Goal: Information Seeking & Learning: Learn about a topic

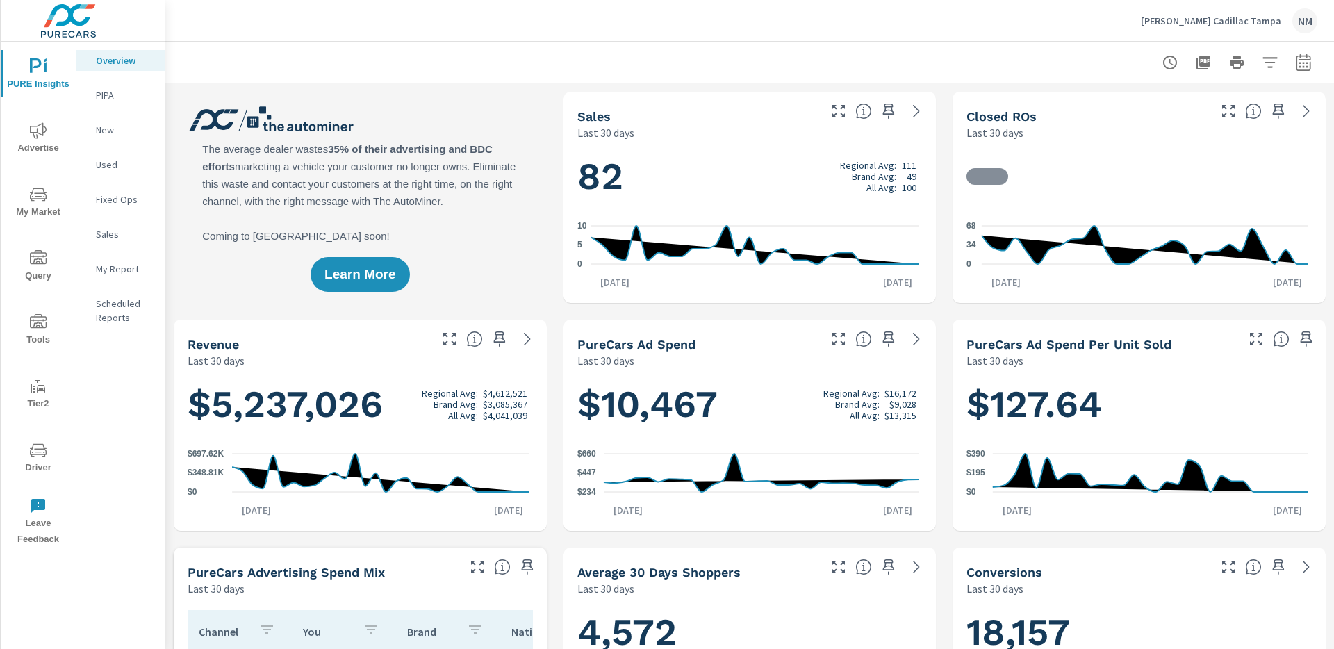
click at [49, 142] on span "Advertise" at bounding box center [38, 139] width 67 height 34
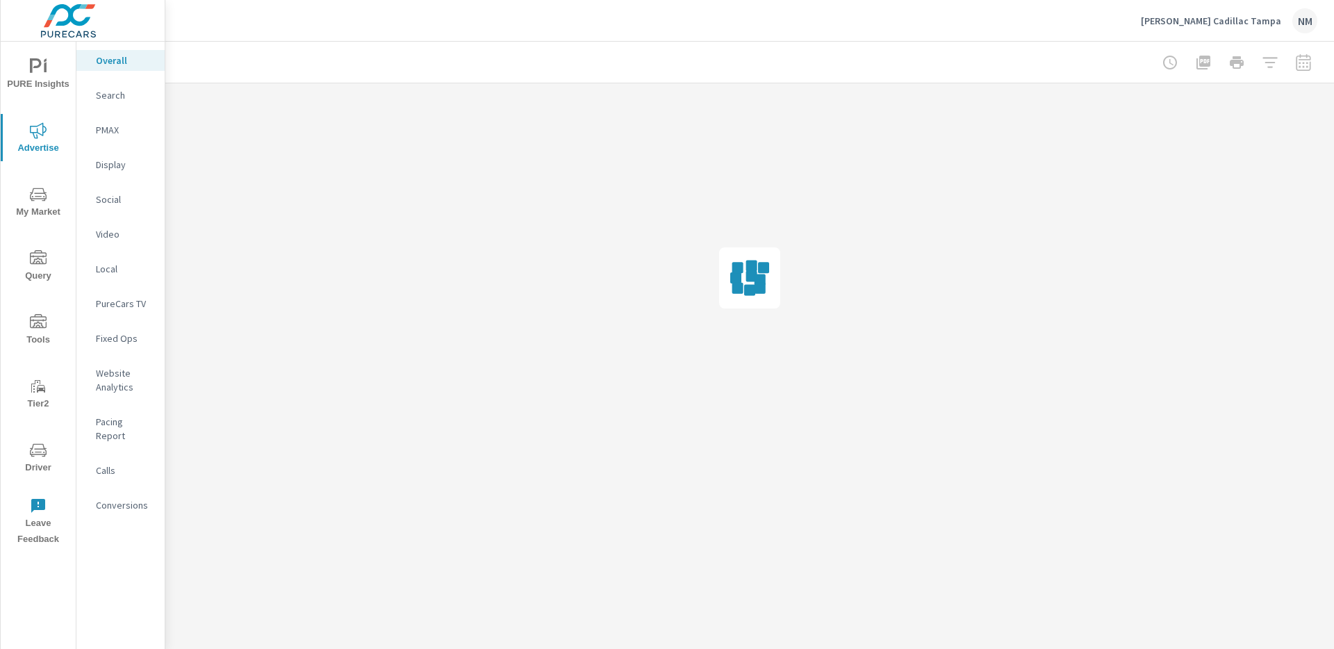
click at [49, 186] on span "My Market" at bounding box center [38, 203] width 67 height 34
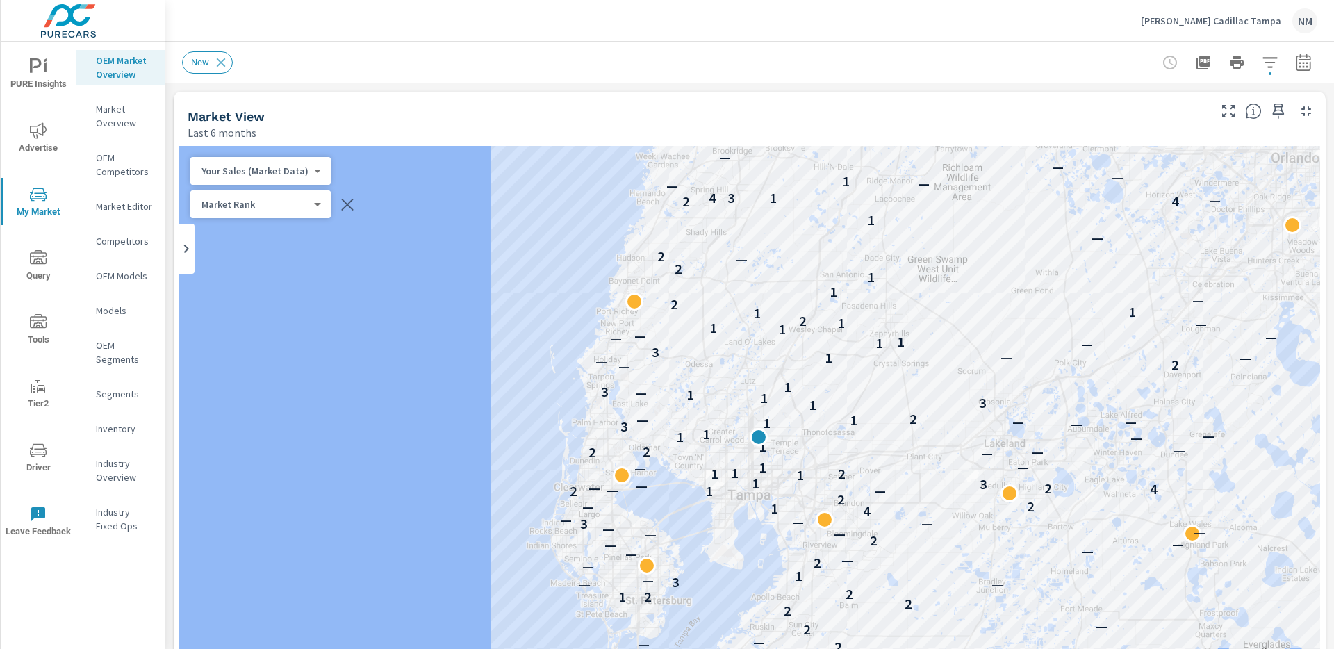
click at [1254, 26] on p "[PERSON_NAME] Cadillac Tampa" at bounding box center [1211, 21] width 140 height 13
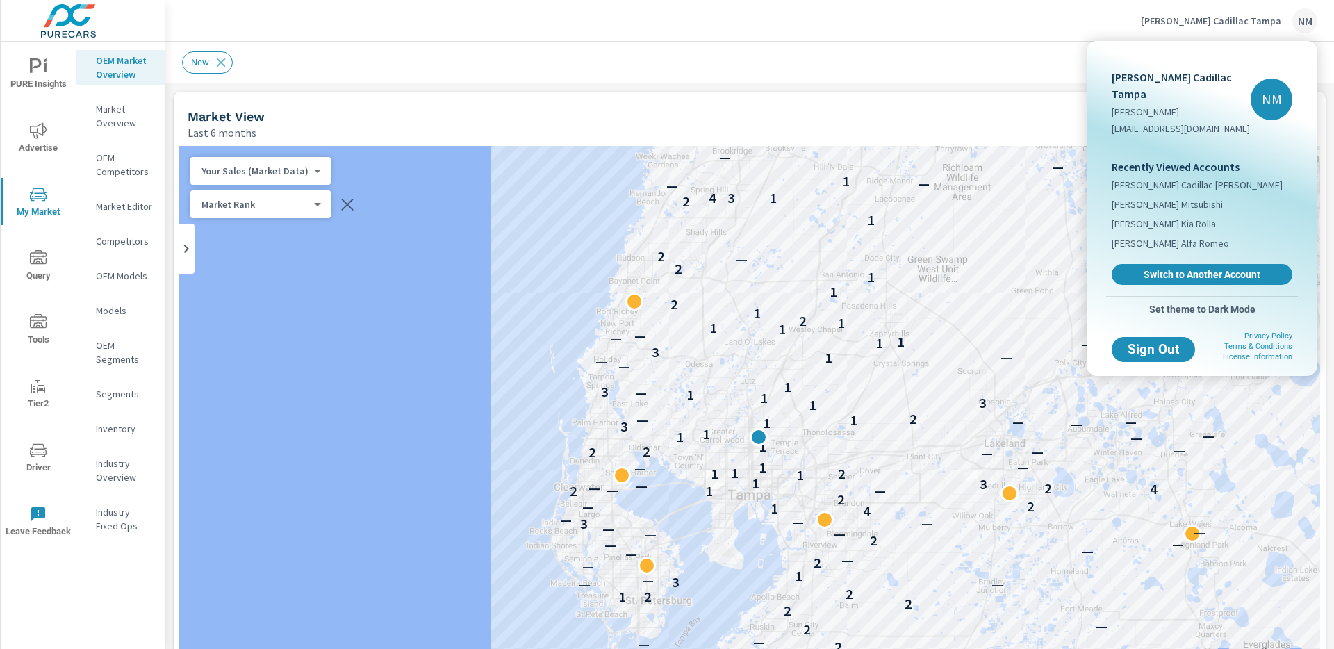
click at [1240, 18] on div at bounding box center [667, 324] width 1334 height 649
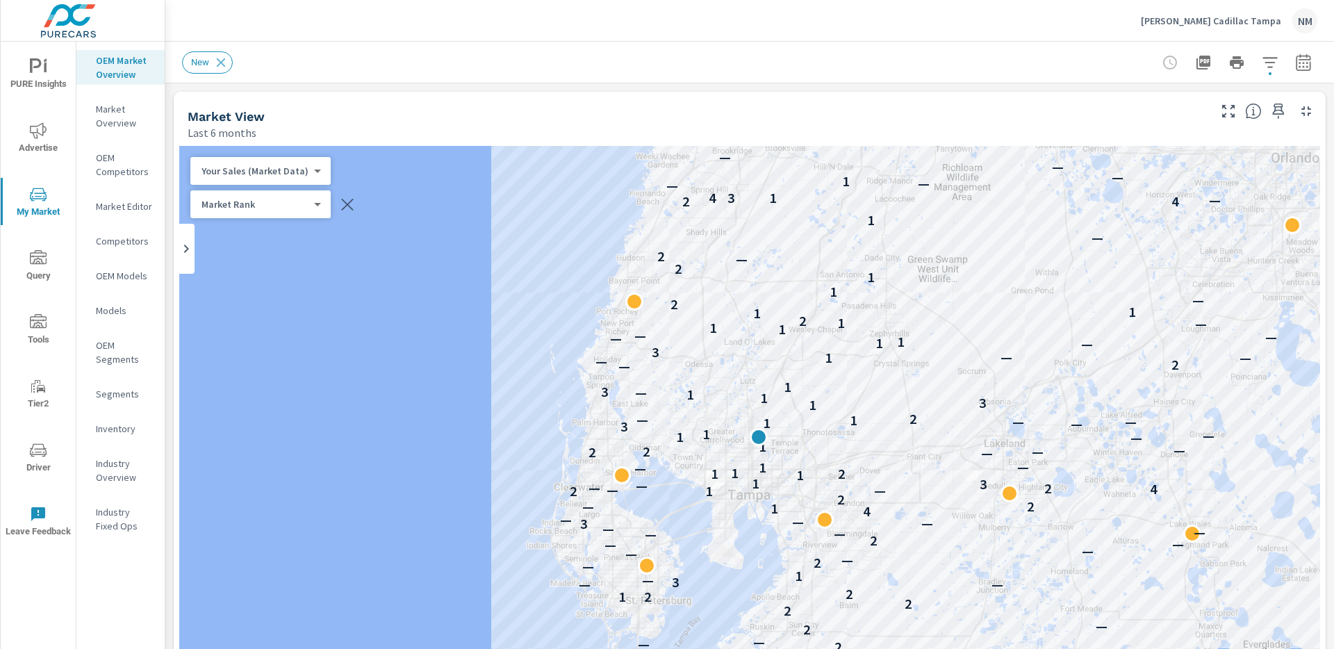
click at [1267, 68] on icon "button" at bounding box center [1270, 62] width 17 height 17
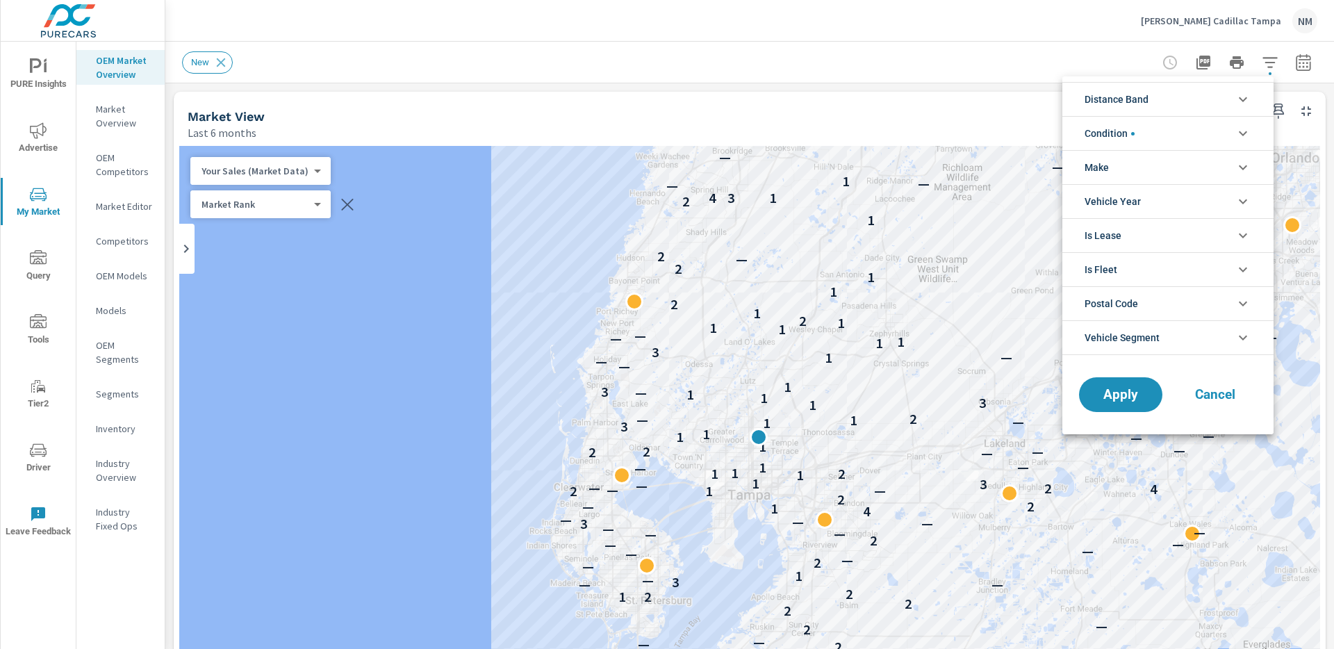
click at [1164, 102] on li "Distance Band" at bounding box center [1167, 99] width 211 height 34
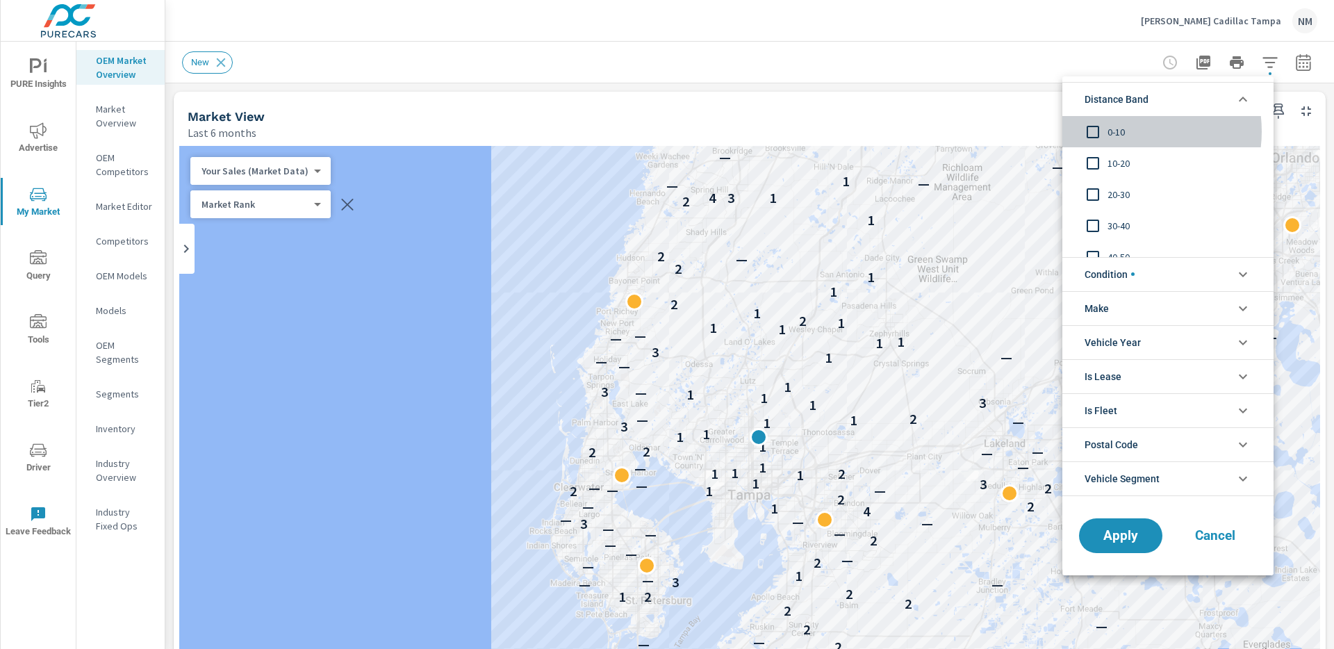
click at [1125, 131] on span "0-10" at bounding box center [1183, 132] width 152 height 17
click at [1118, 157] on span "10-20" at bounding box center [1183, 163] width 152 height 17
click at [1118, 193] on span "20-30" at bounding box center [1183, 194] width 152 height 17
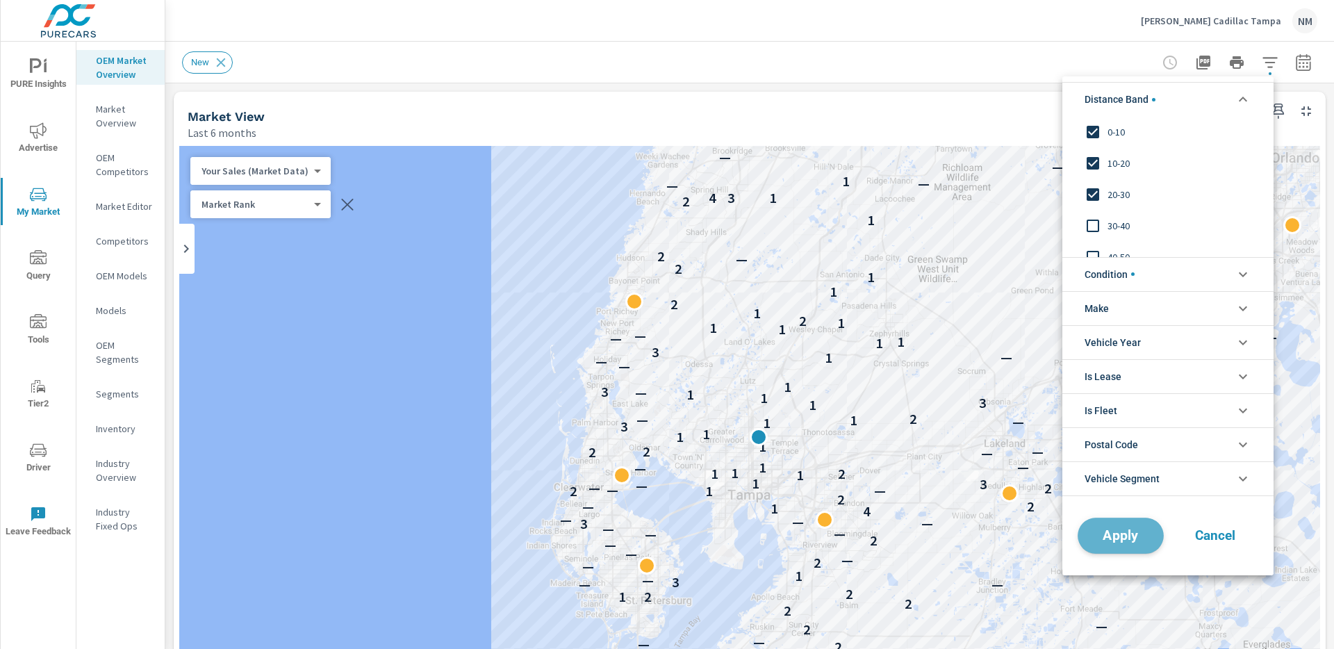
click at [1139, 530] on span "Apply" at bounding box center [1120, 535] width 57 height 13
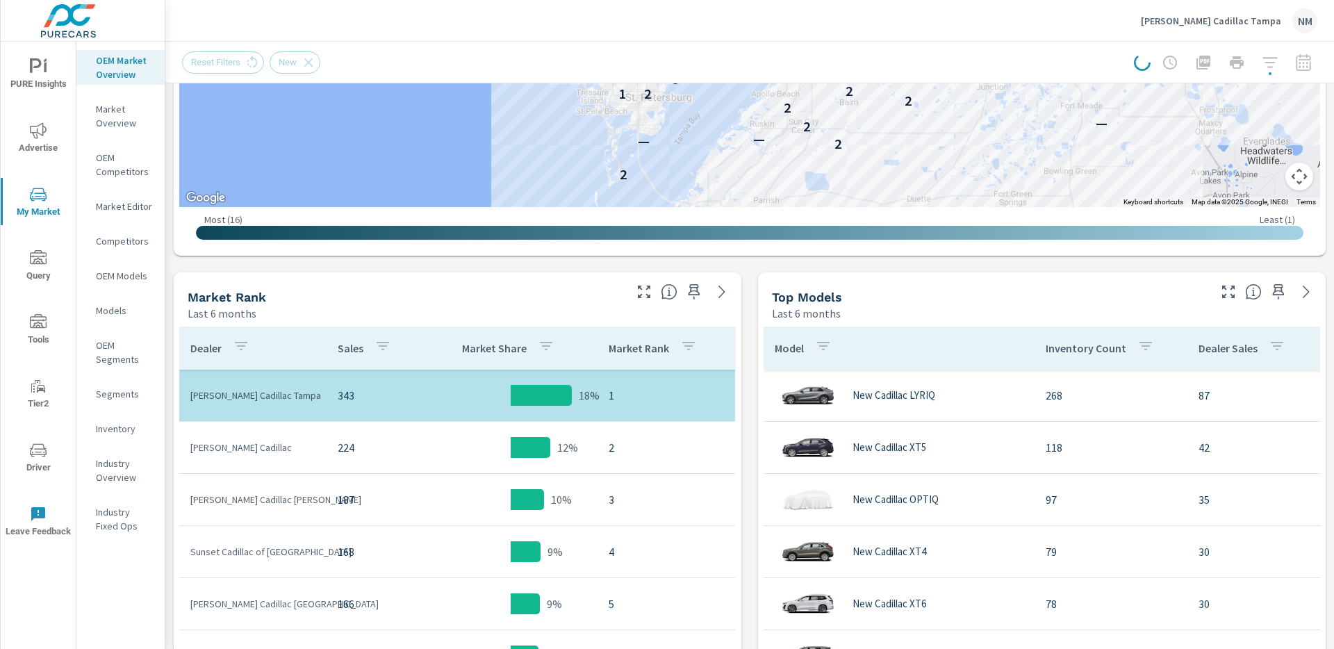
scroll to position [505, 0]
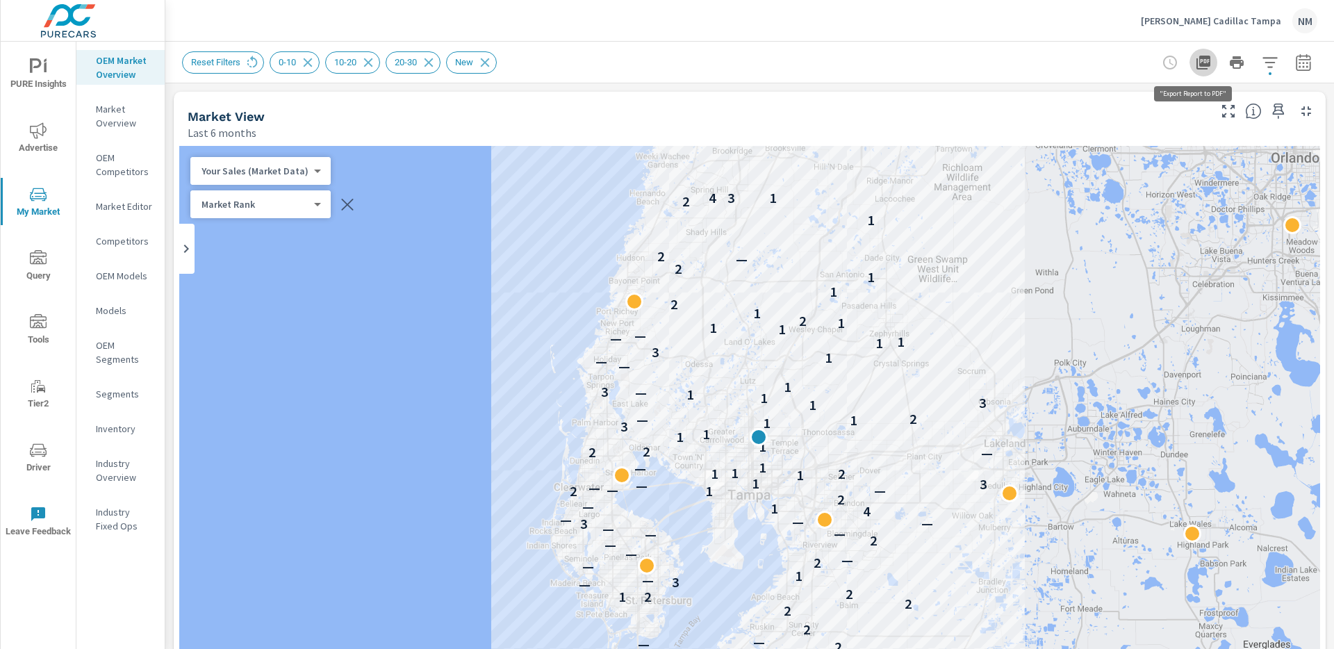
click at [1195, 56] on icon "button" at bounding box center [1203, 62] width 17 height 17
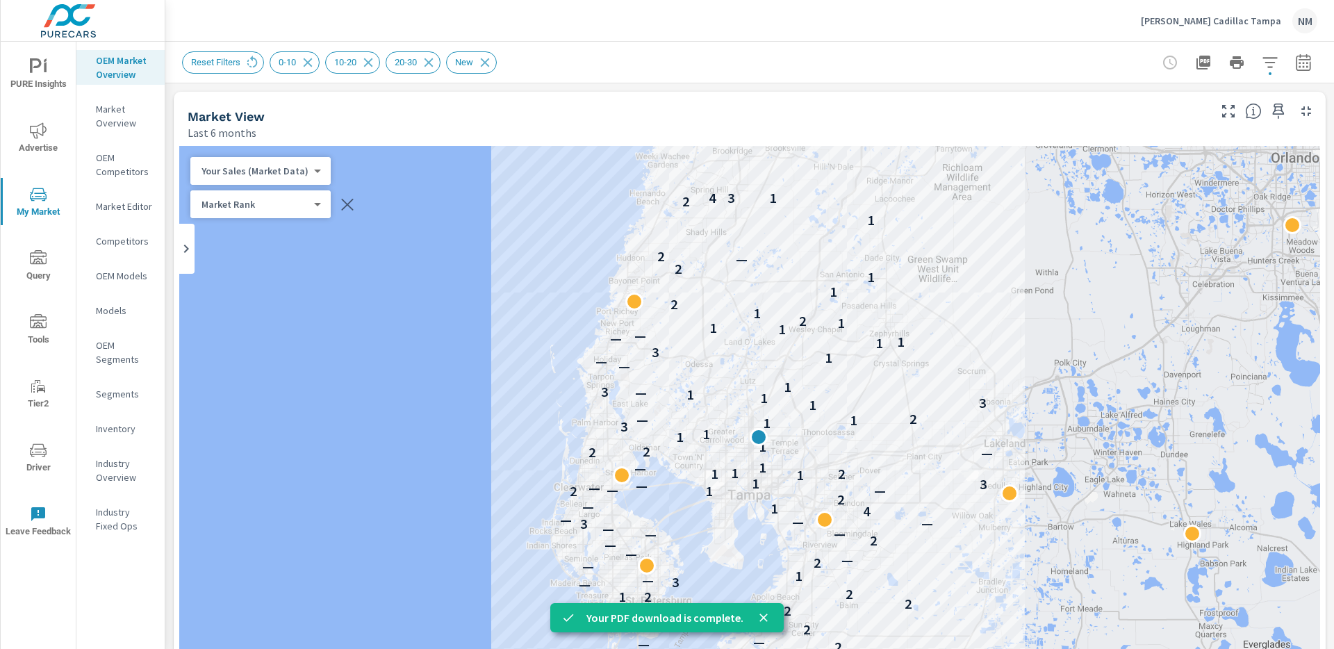
click at [1220, 13] on div "[PERSON_NAME] Cadillac Tampa NM" at bounding box center [1229, 20] width 176 height 25
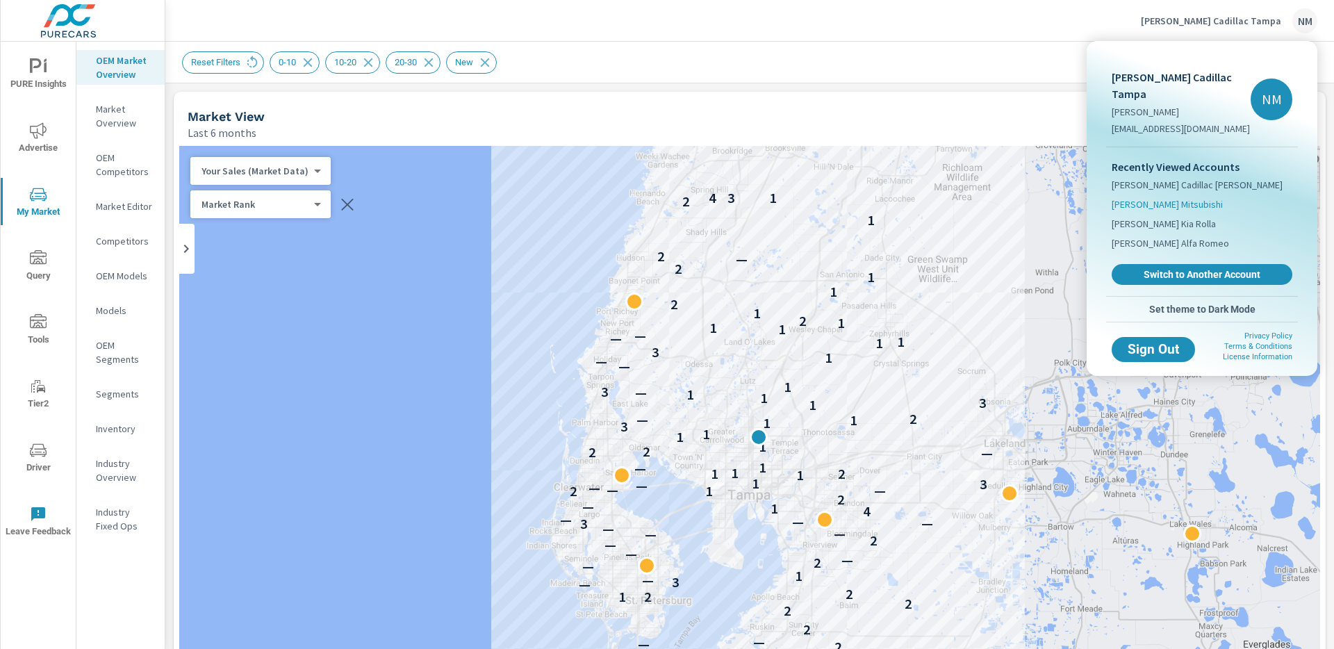
click at [1172, 197] on span "[PERSON_NAME] Mitsubishi" at bounding box center [1167, 204] width 111 height 14
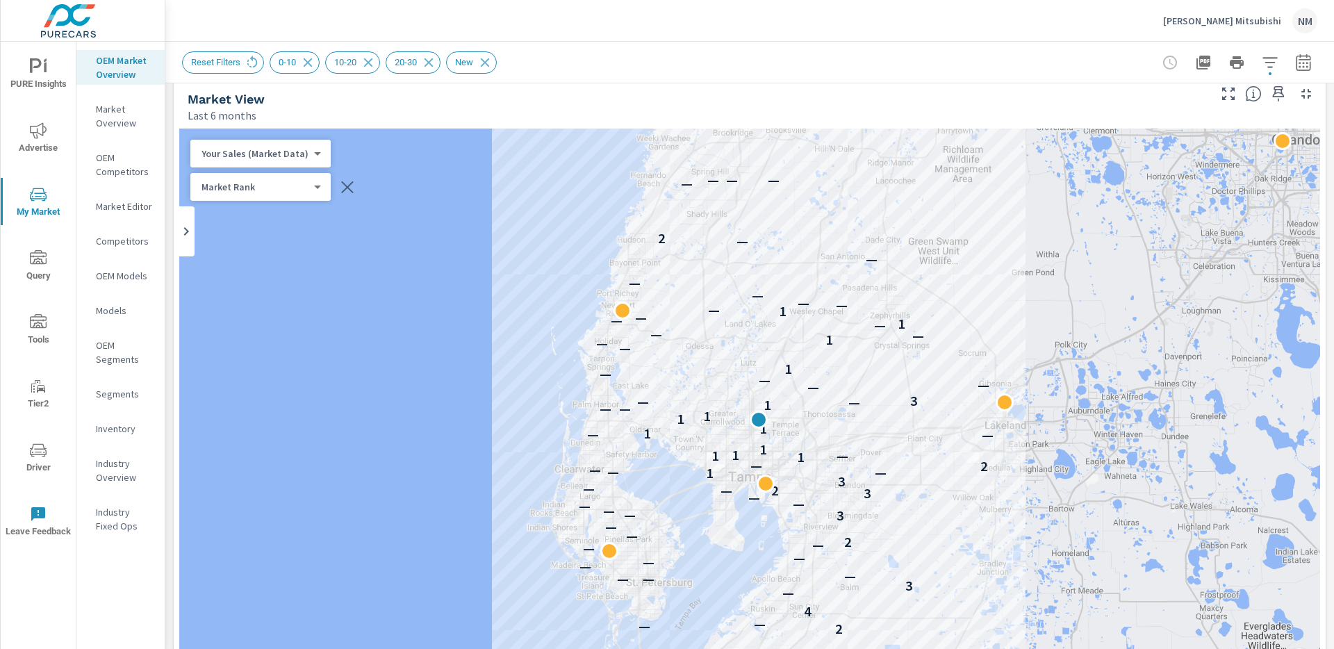
scroll to position [15, 0]
click at [1196, 58] on icon "button" at bounding box center [1203, 63] width 14 height 14
click at [1250, 17] on p "[PERSON_NAME] Mitsubishi" at bounding box center [1222, 21] width 118 height 13
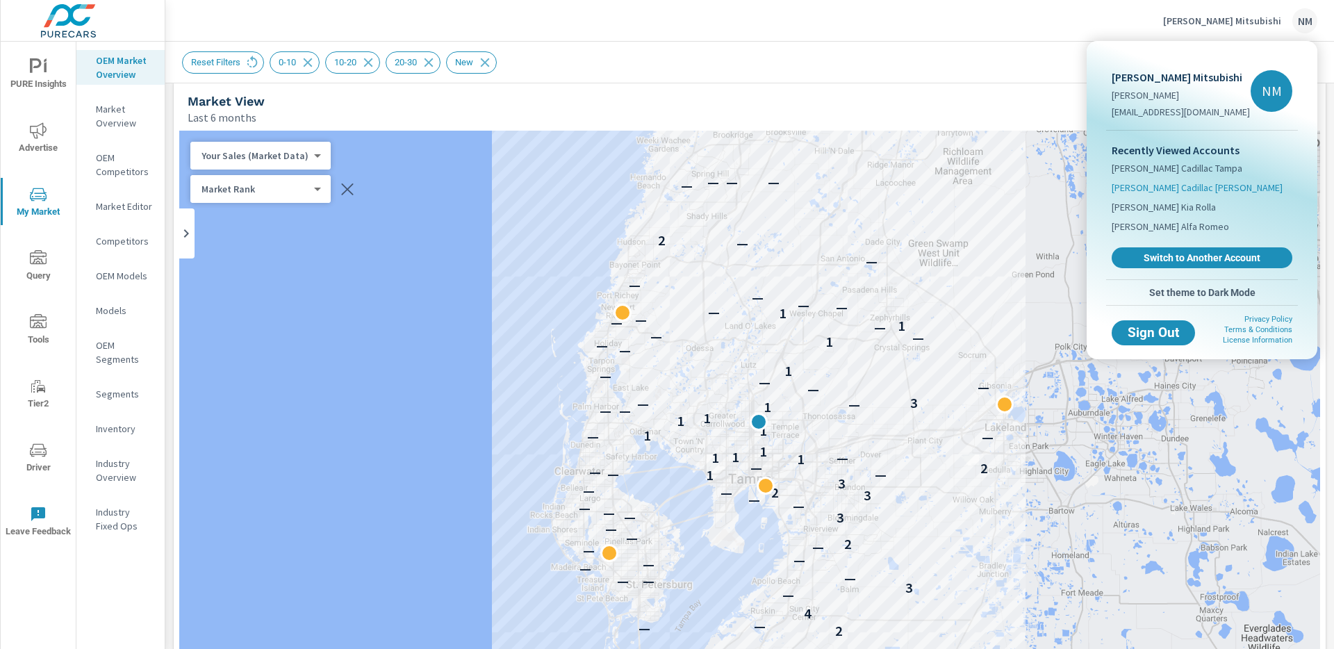
click at [1182, 188] on span "[PERSON_NAME] Cadillac [PERSON_NAME]" at bounding box center [1197, 188] width 171 height 14
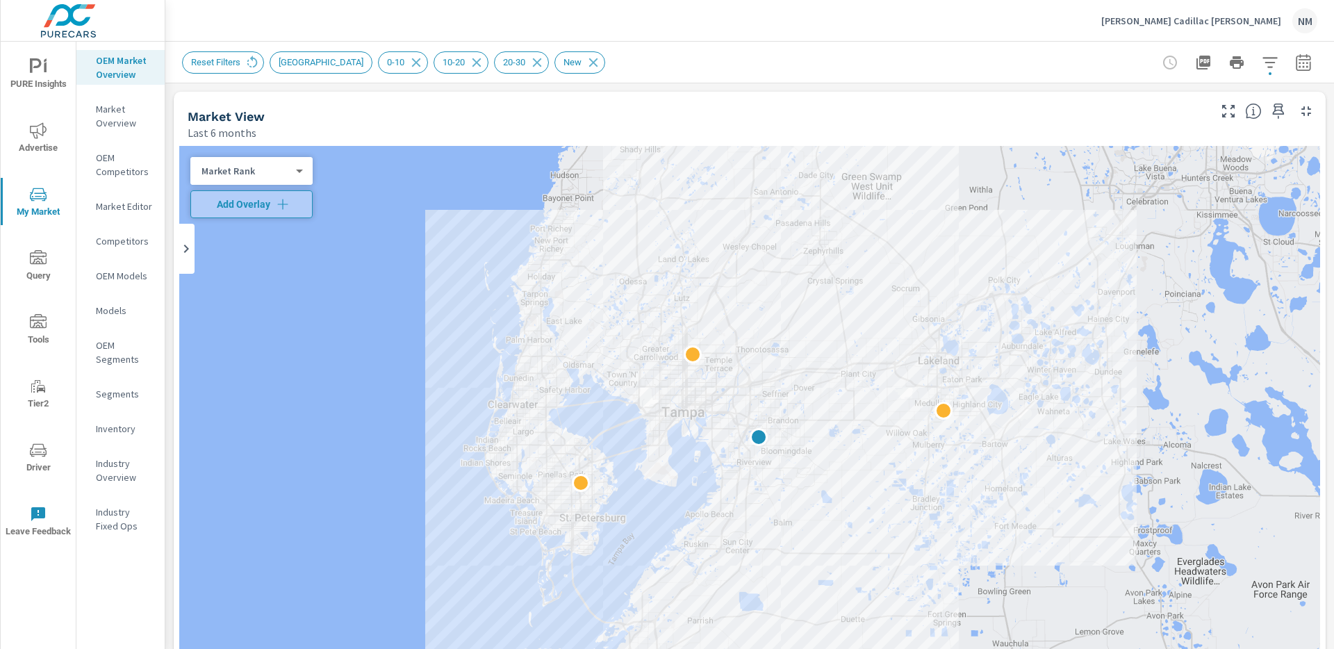
click at [282, 176] on body "PURE Insights Advertise My Market Query Tools Tier2 Driver Leave Feedback OEM M…" at bounding box center [667, 324] width 1334 height 649
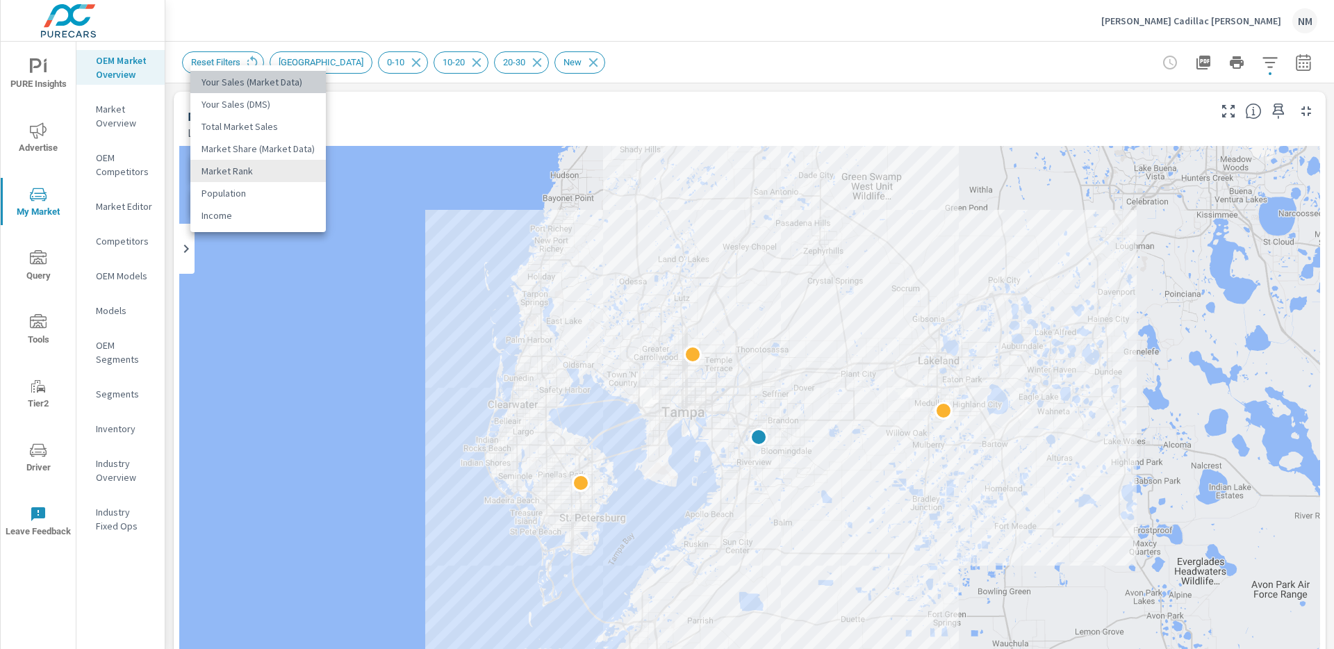
click at [295, 84] on li "Your Sales (Market Data)" at bounding box center [257, 82] width 135 height 22
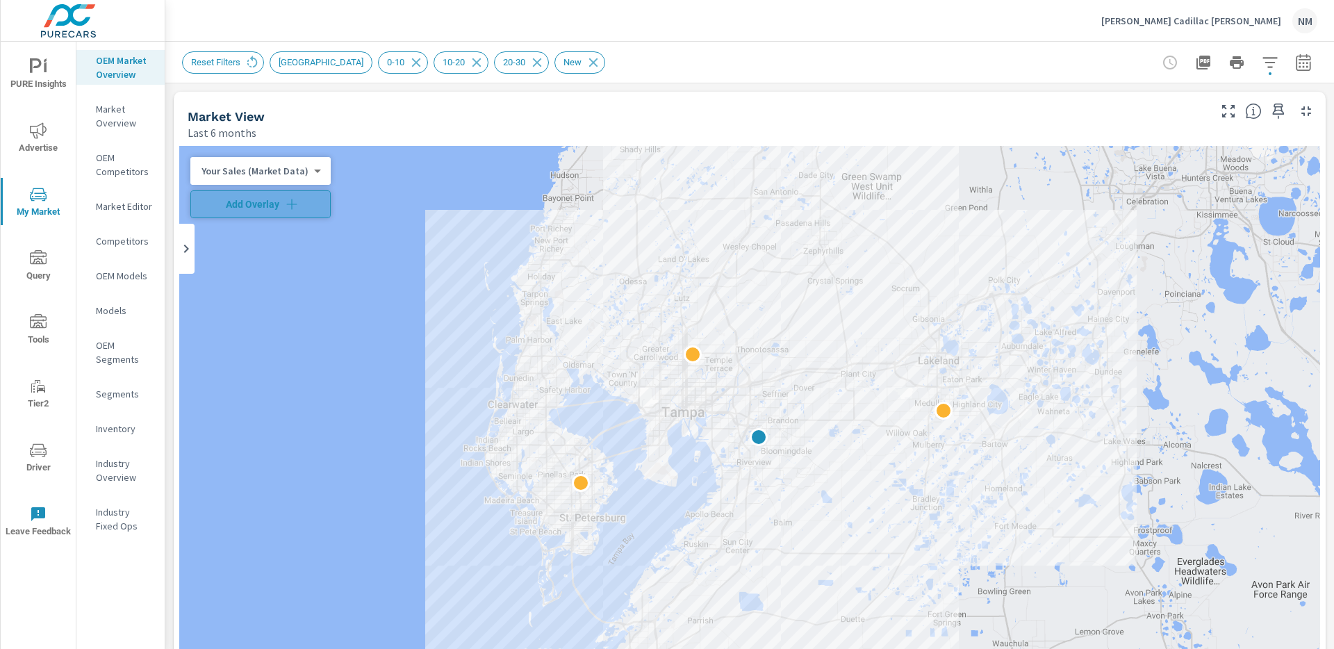
click at [285, 202] on icon "button" at bounding box center [292, 204] width 14 height 14
click at [340, 60] on span "[GEOGRAPHIC_DATA]" at bounding box center [320, 62] width 101 height 10
click at [332, 60] on span "[GEOGRAPHIC_DATA]" at bounding box center [320, 62] width 101 height 10
click at [258, 64] on icon at bounding box center [252, 61] width 10 height 12
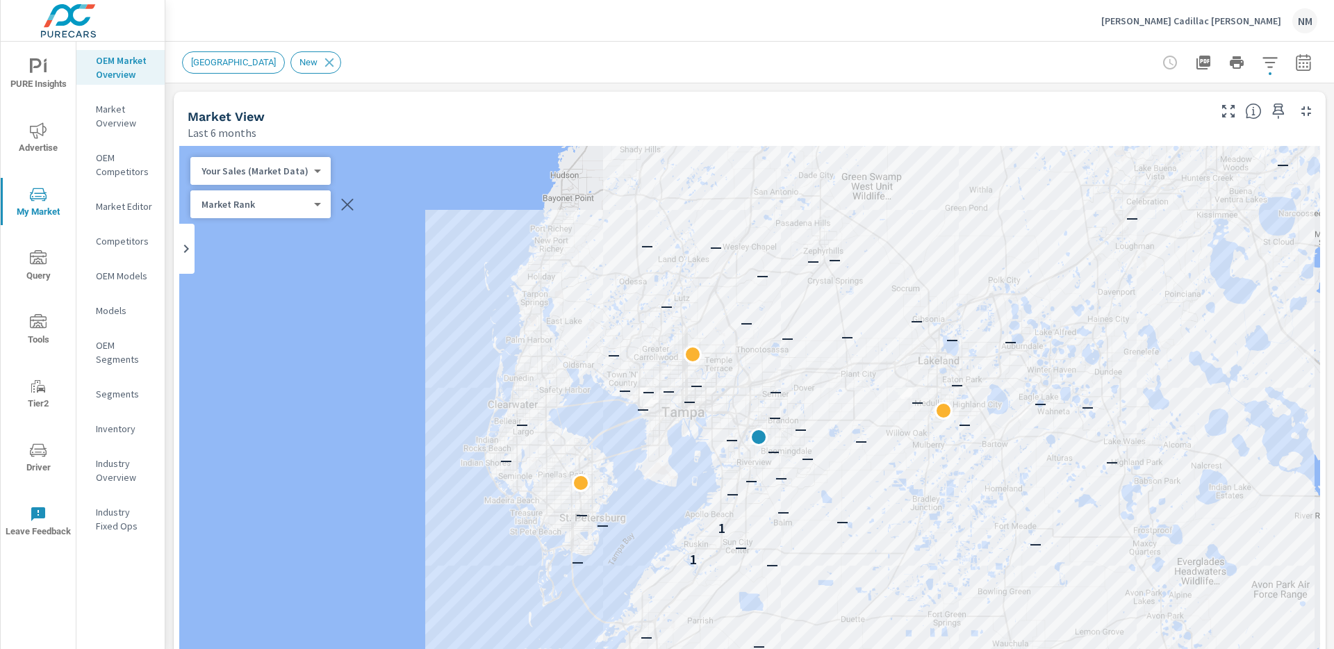
click at [303, 174] on body "PURE Insights Advertise My Market Query Tools Tier2 Driver Leave Feedback OEM M…" at bounding box center [667, 324] width 1334 height 649
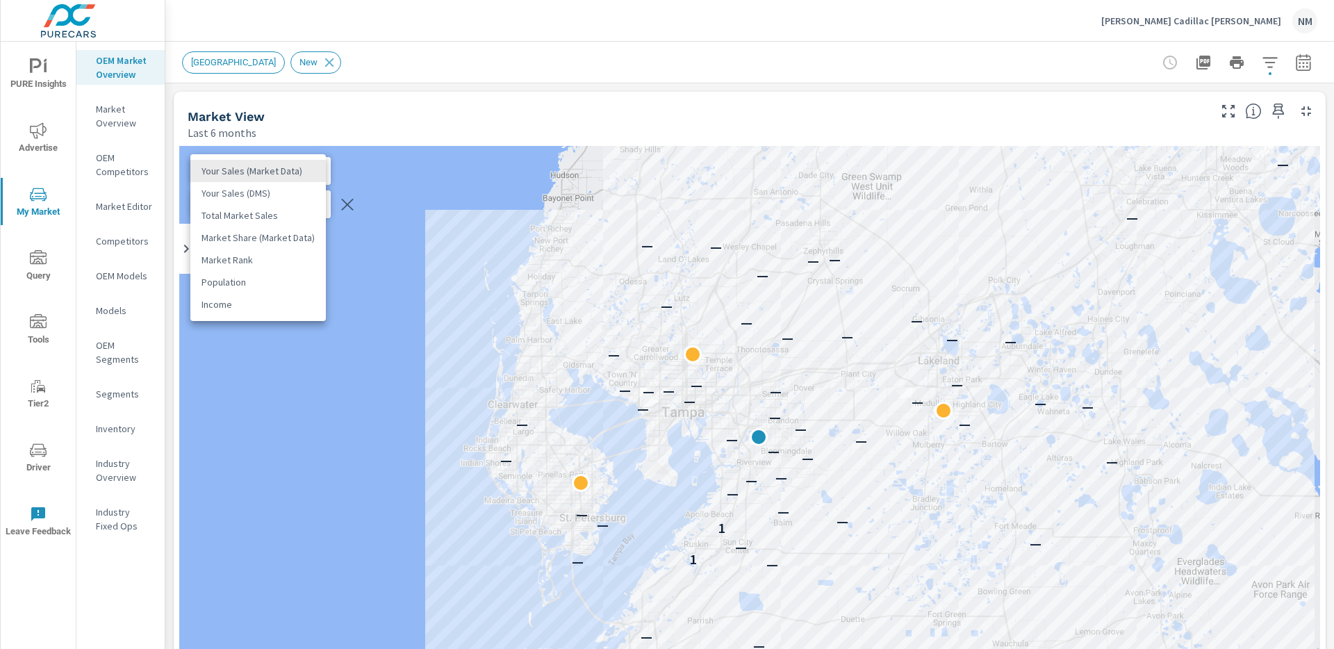
click at [290, 188] on li "Your Sales (DMS)" at bounding box center [257, 193] width 135 height 22
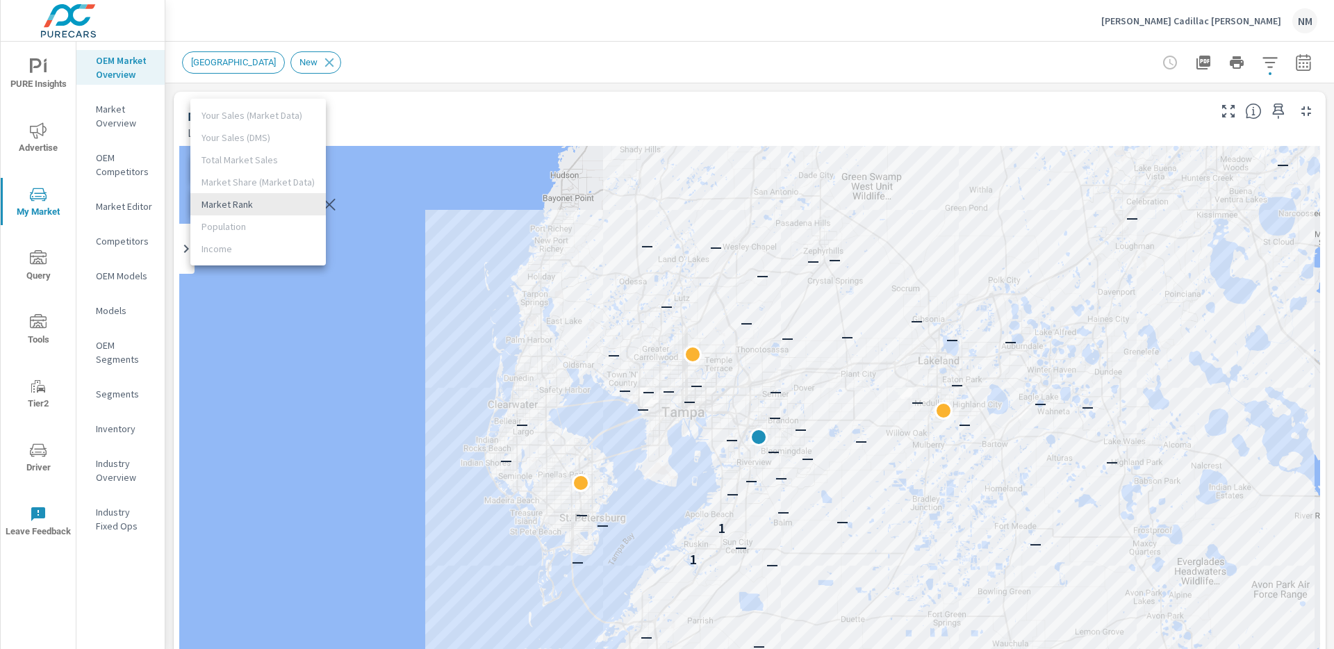
click at [286, 204] on body "PURE Insights Advertise My Market Query Tools Tier2 Driver Leave Feedback OEM M…" at bounding box center [667, 324] width 1334 height 649
click at [286, 207] on li "Market Rank" at bounding box center [257, 204] width 135 height 22
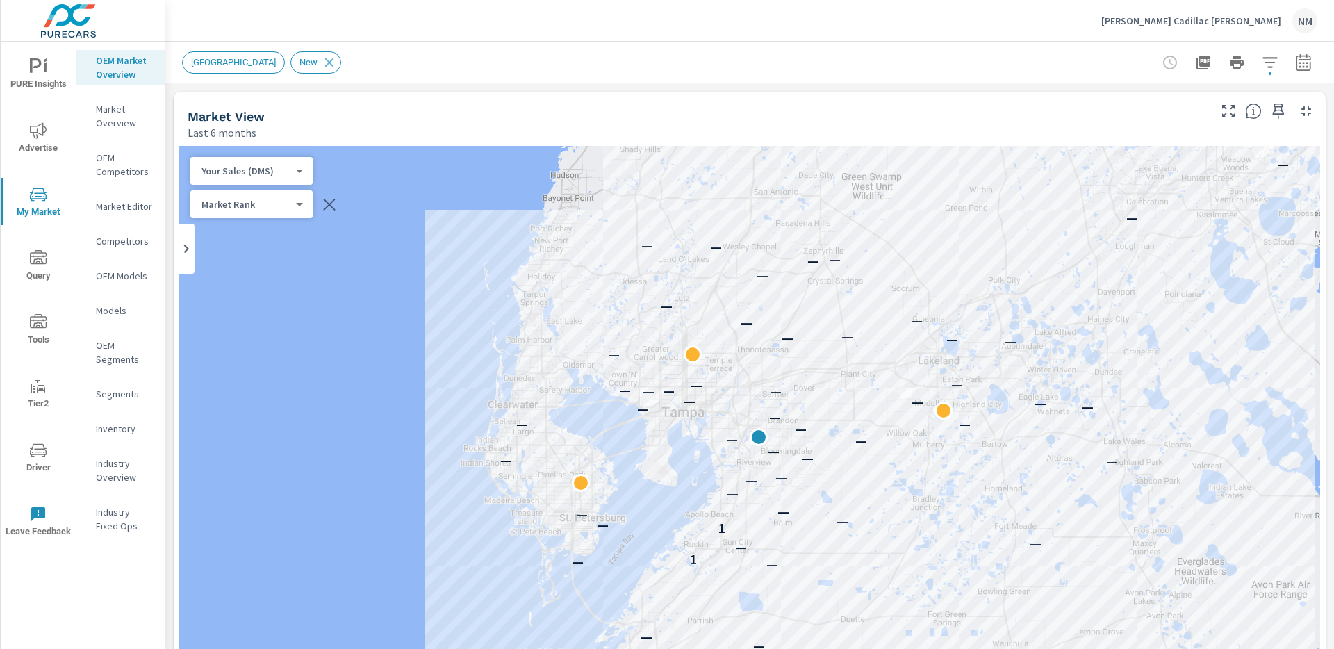
click at [259, 176] on body "PURE Insights Advertise My Market Query Tools Tier2 Driver Leave Feedback OEM M…" at bounding box center [667, 324] width 1334 height 649
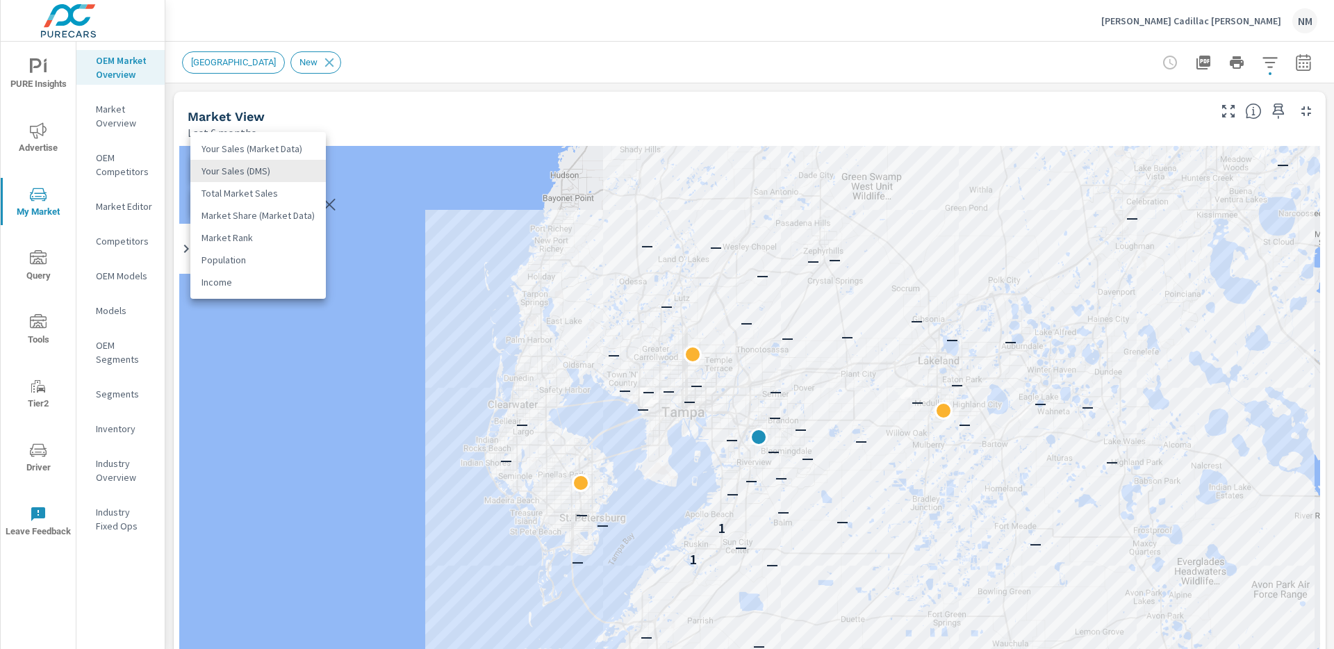
click at [295, 142] on li "Your Sales (Market Data)" at bounding box center [257, 149] width 135 height 22
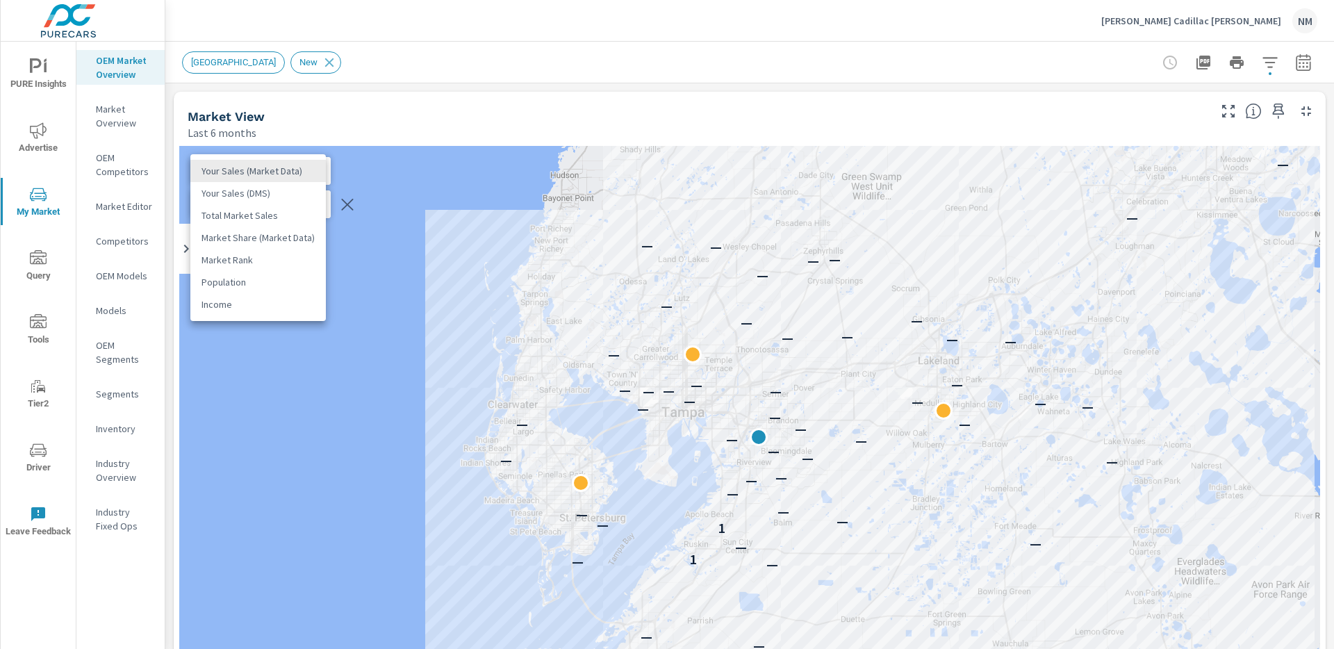
click at [292, 174] on body "PURE Insights Advertise My Market Query Tools Tier2 Driver Leave Feedback OEM M…" at bounding box center [667, 324] width 1334 height 649
click at [291, 190] on li "Your Sales (DMS)" at bounding box center [257, 193] width 135 height 22
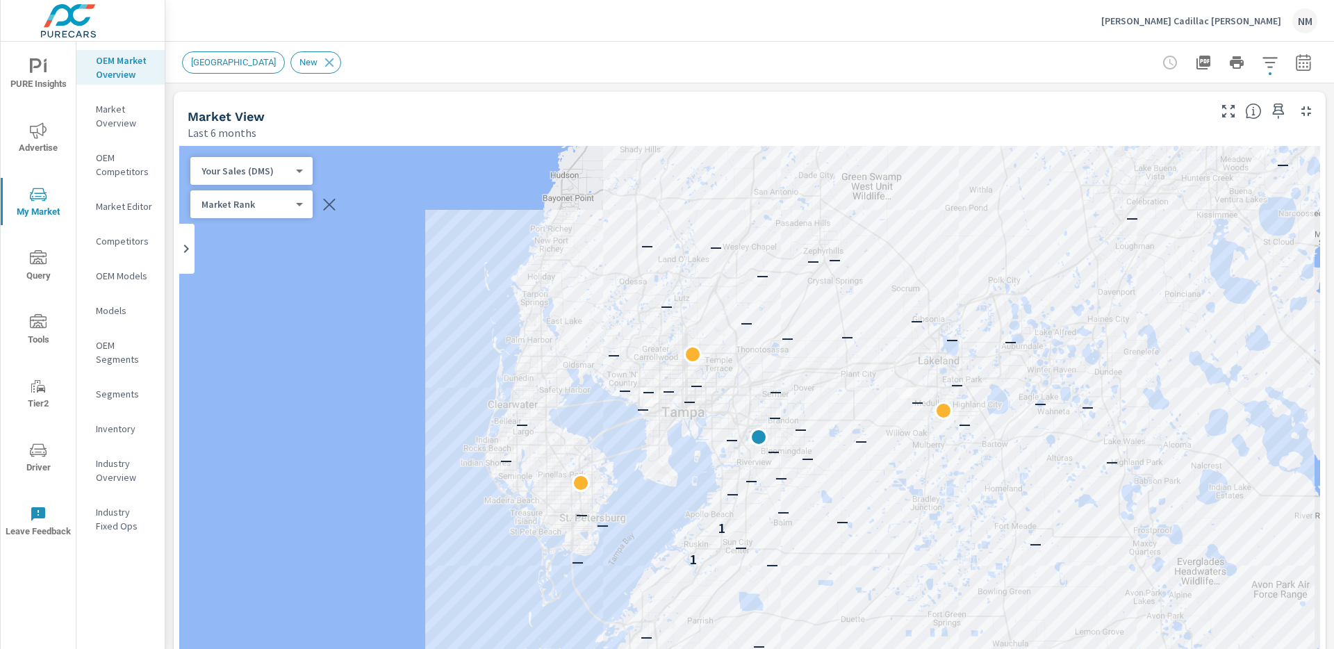
click at [295, 177] on body "PURE Insights Advertise My Market Query Tools Tier2 Driver Leave Feedback OEM M…" at bounding box center [667, 324] width 1334 height 649
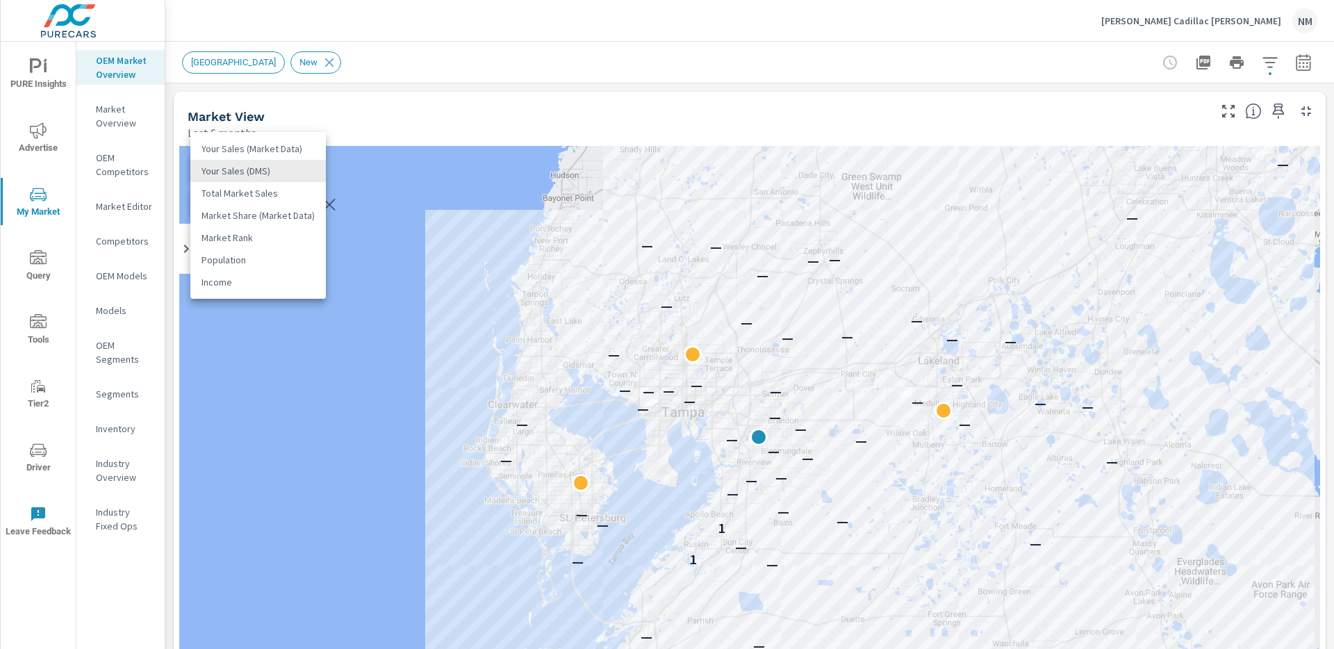
click at [568, 118] on div at bounding box center [667, 324] width 1334 height 649
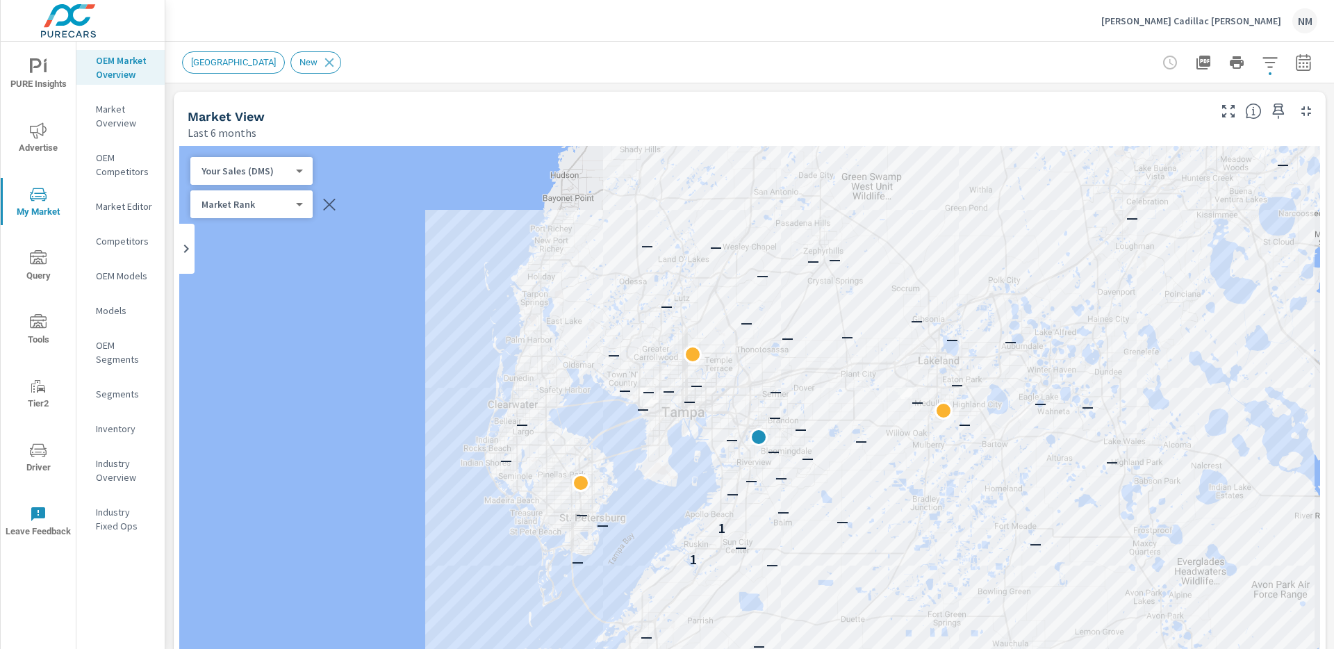
click at [1296, 69] on icon "button" at bounding box center [1303, 61] width 15 height 17
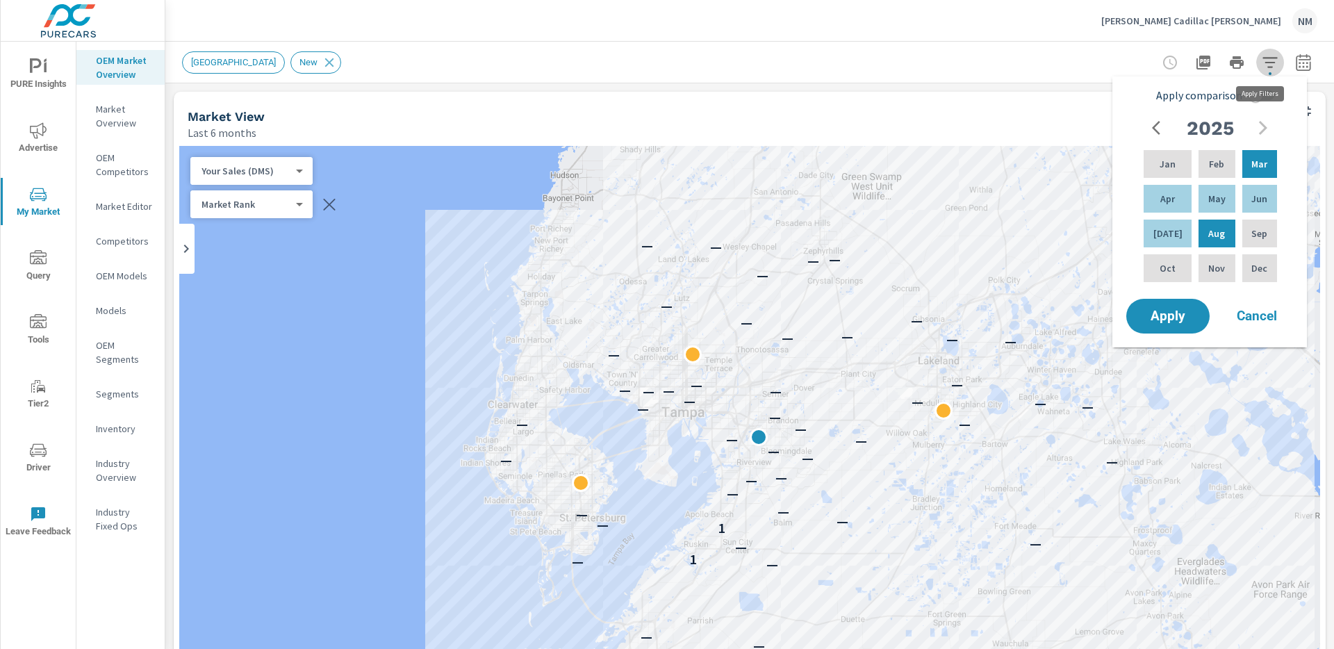
click at [1266, 69] on icon "button" at bounding box center [1270, 62] width 17 height 17
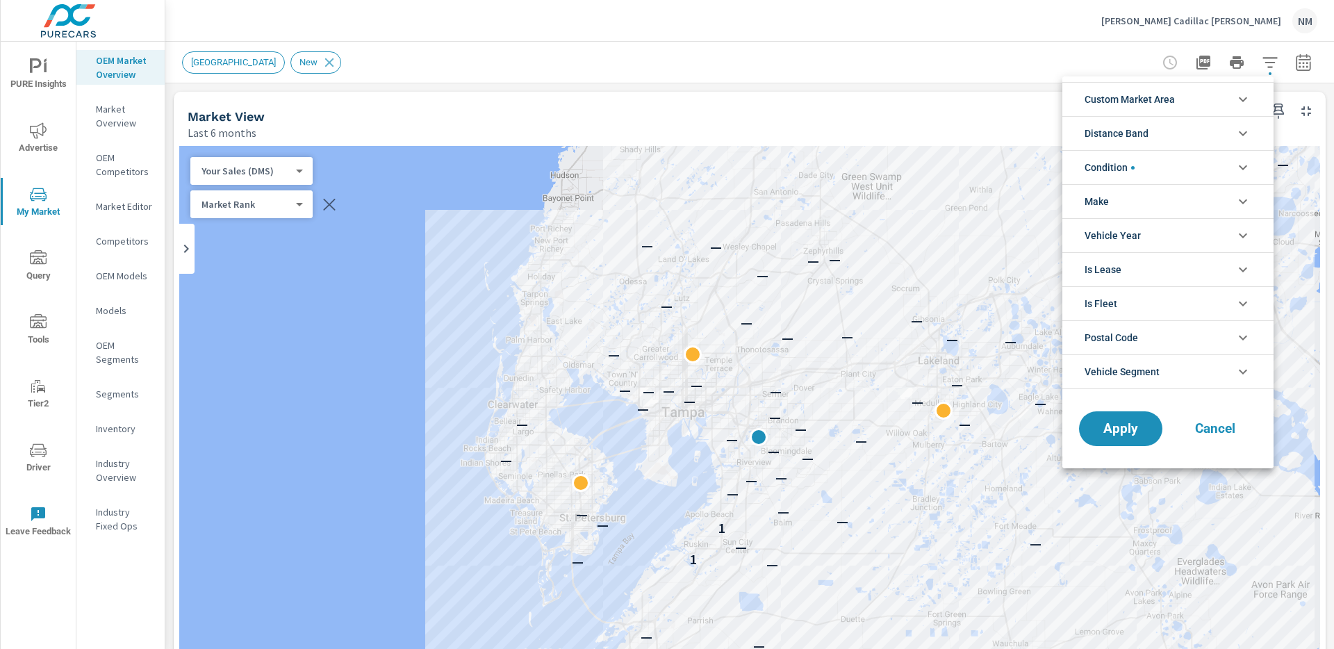
click at [1191, 99] on li "Custom Market Area" at bounding box center [1167, 99] width 211 height 34
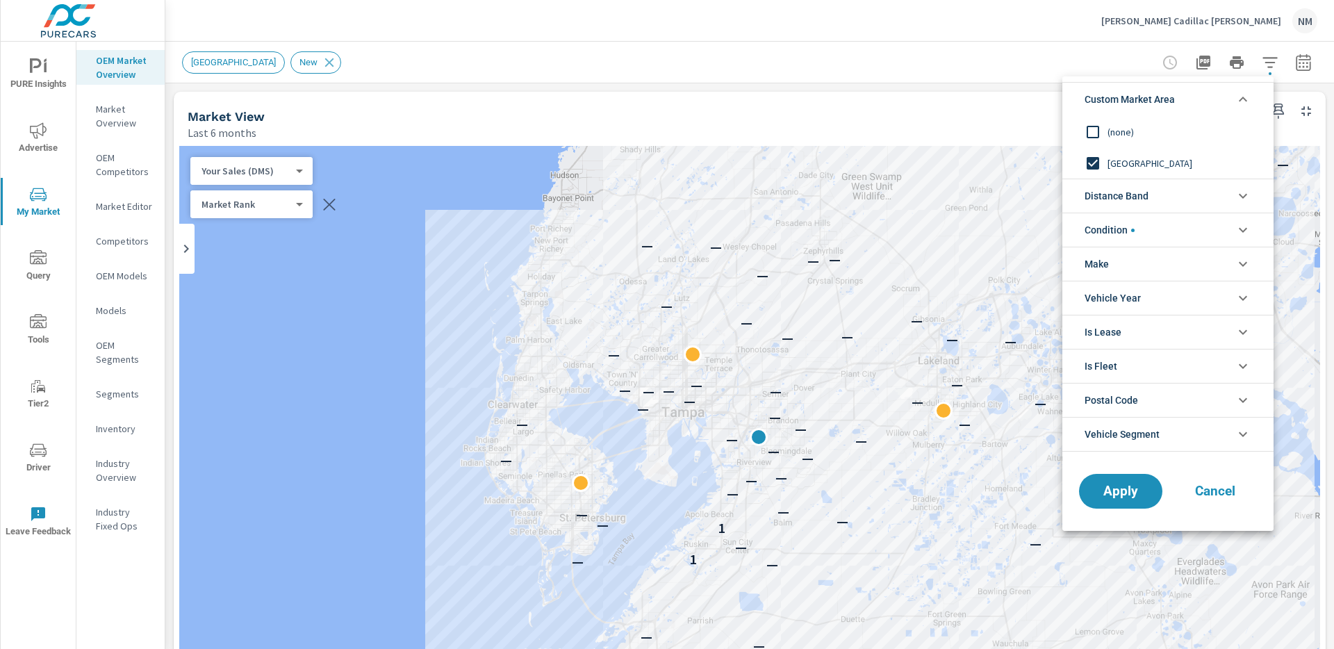
click at [1132, 134] on span "(none)" at bounding box center [1183, 132] width 152 height 17
click at [1125, 201] on span "Distance Band" at bounding box center [1116, 195] width 64 height 33
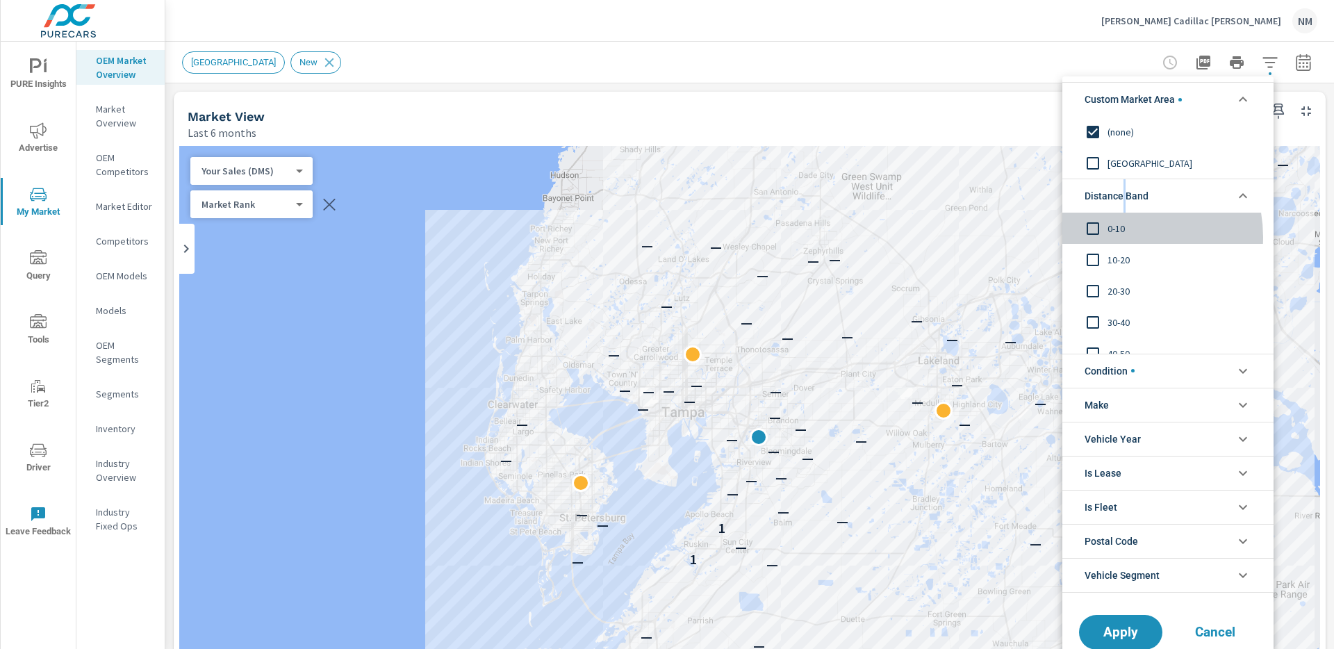
click at [1116, 237] on div "0-10" at bounding box center [1166, 228] width 208 height 31
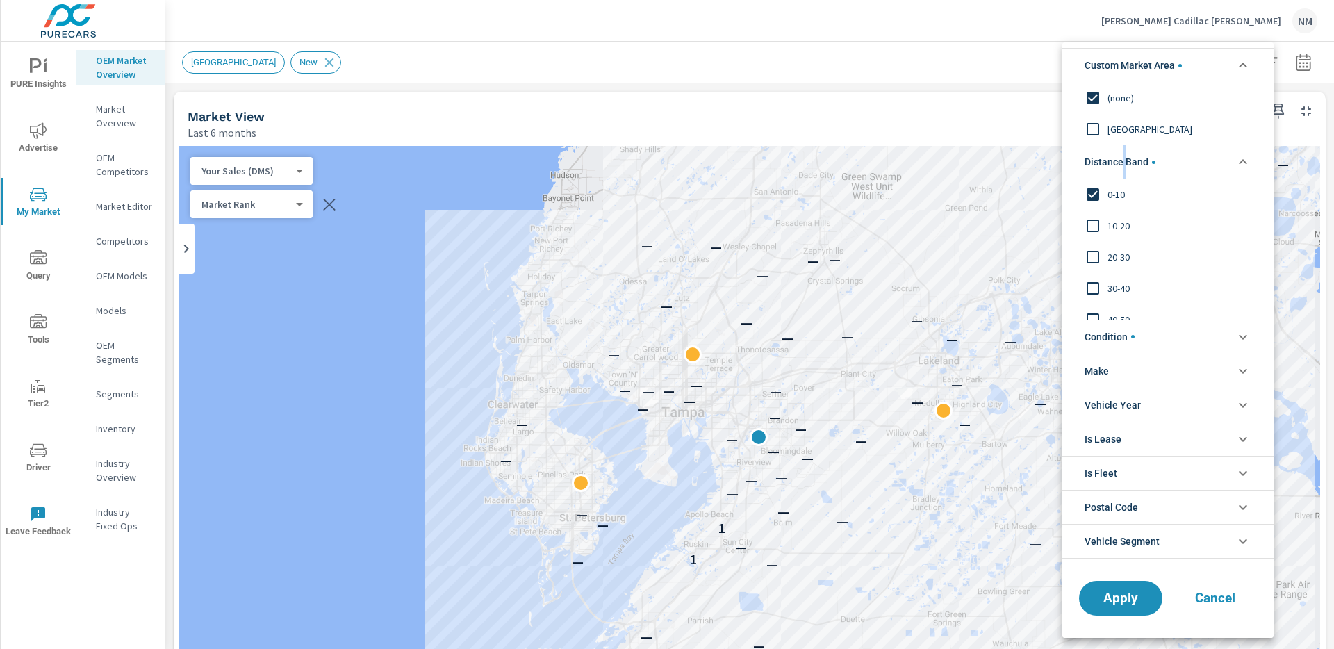
click at [1121, 232] on span "10-20" at bounding box center [1183, 225] width 152 height 17
click at [1118, 256] on span "20-30" at bounding box center [1183, 257] width 152 height 17
click at [1134, 602] on span "Apply" at bounding box center [1120, 597] width 57 height 13
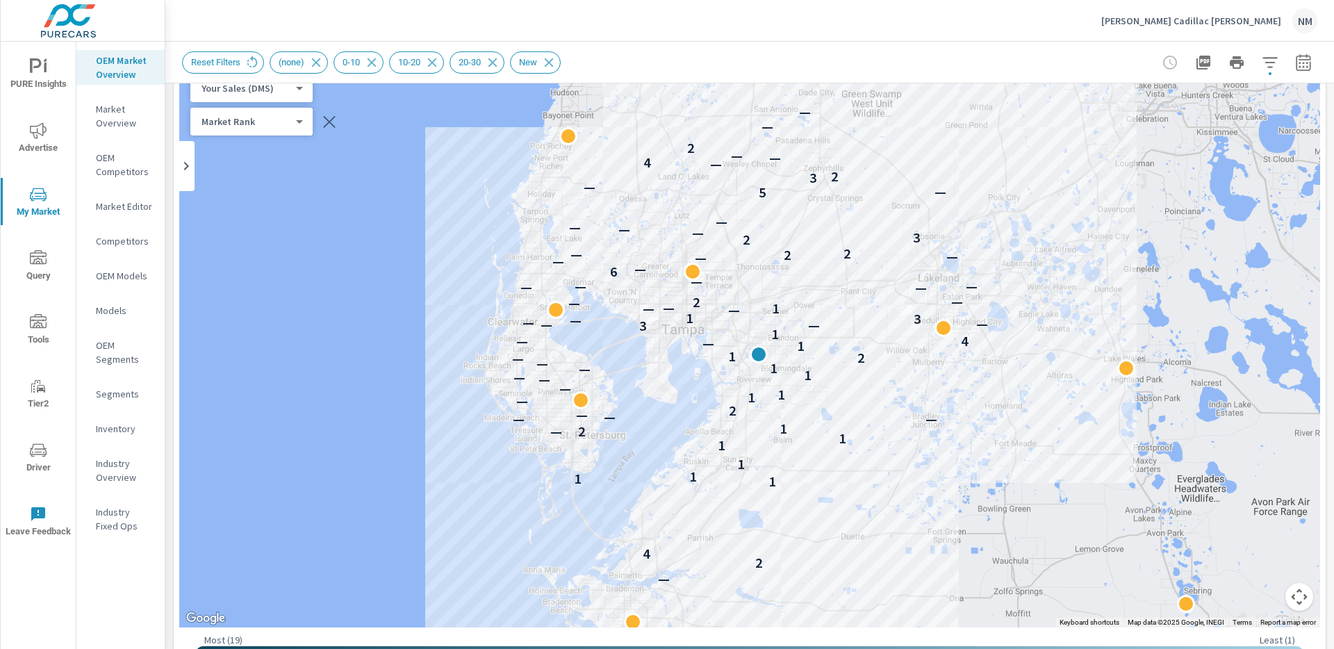
scroll to position [34, 0]
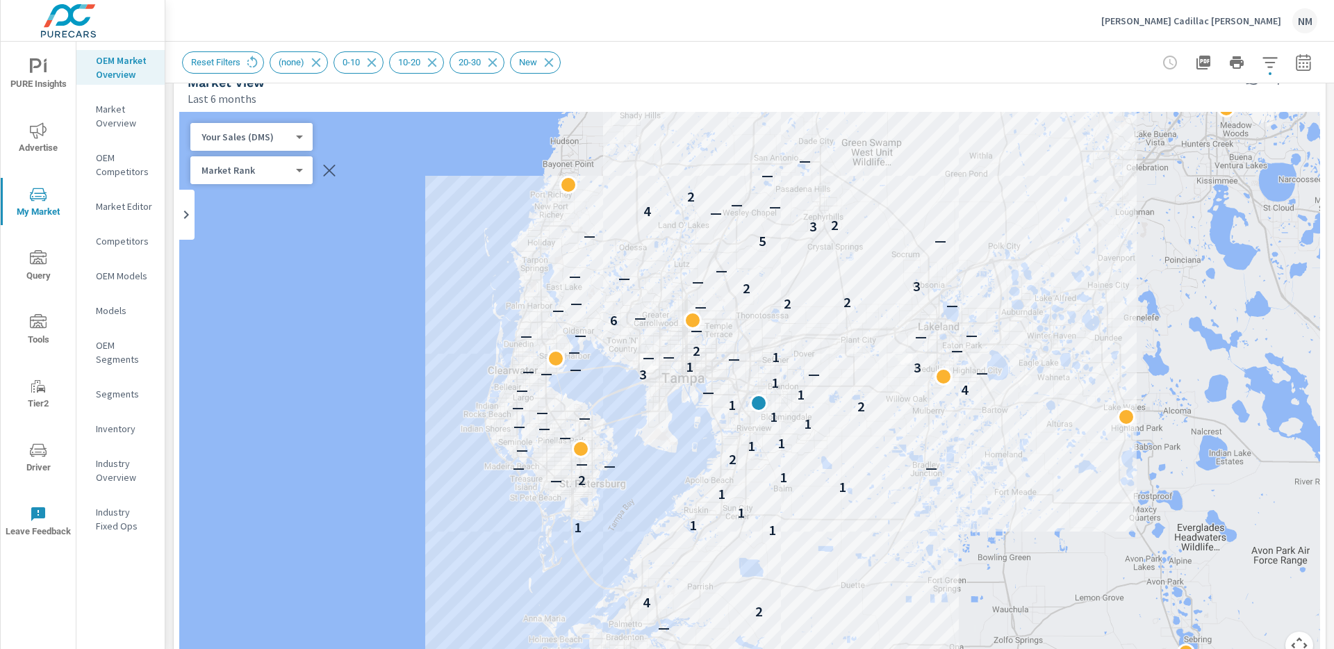
click at [295, 137] on body "PURE Insights Advertise My Market Query Tools Tier2 Driver Leave Feedback OEM M…" at bounding box center [667, 324] width 1334 height 649
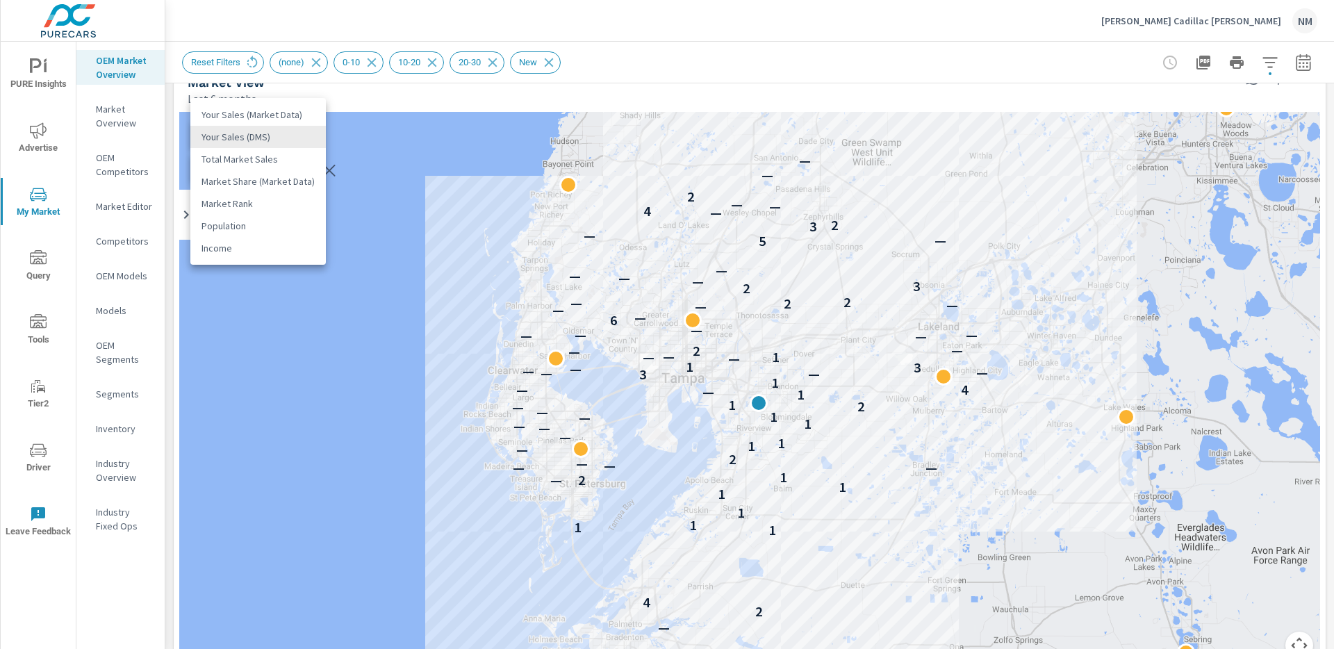
click at [290, 119] on li "Your Sales (Market Data)" at bounding box center [257, 115] width 135 height 22
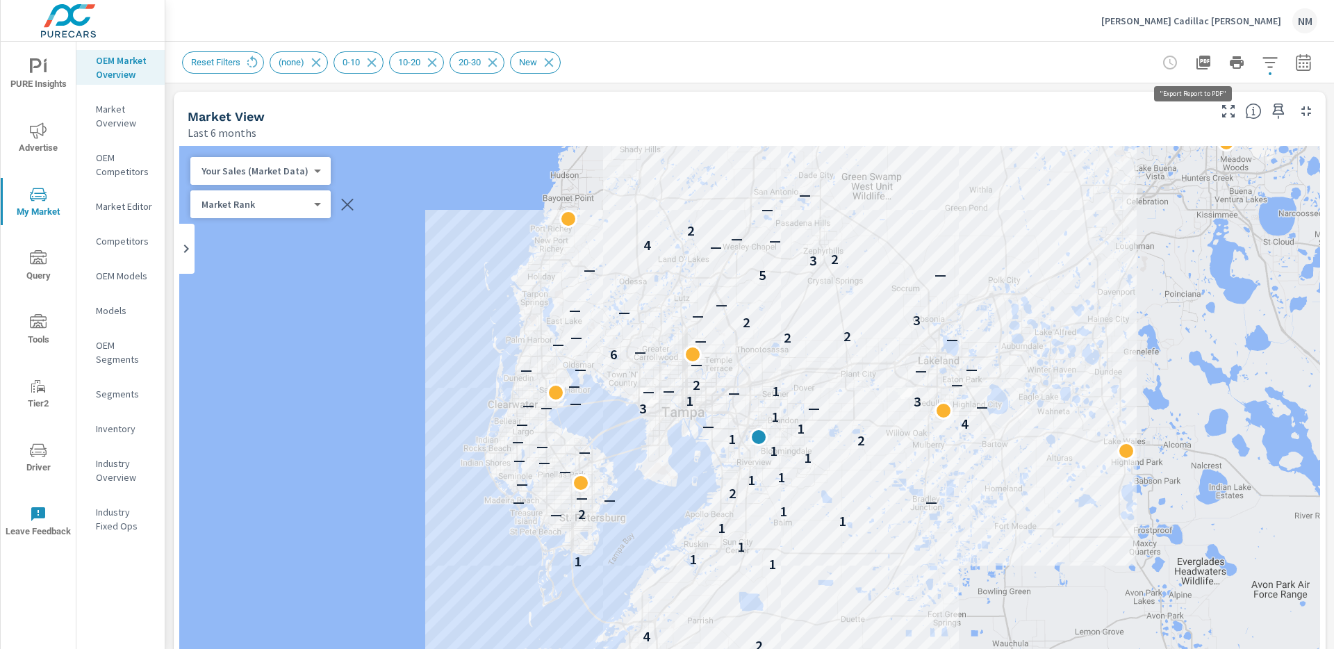
click at [1201, 60] on button "button" at bounding box center [1203, 63] width 28 height 28
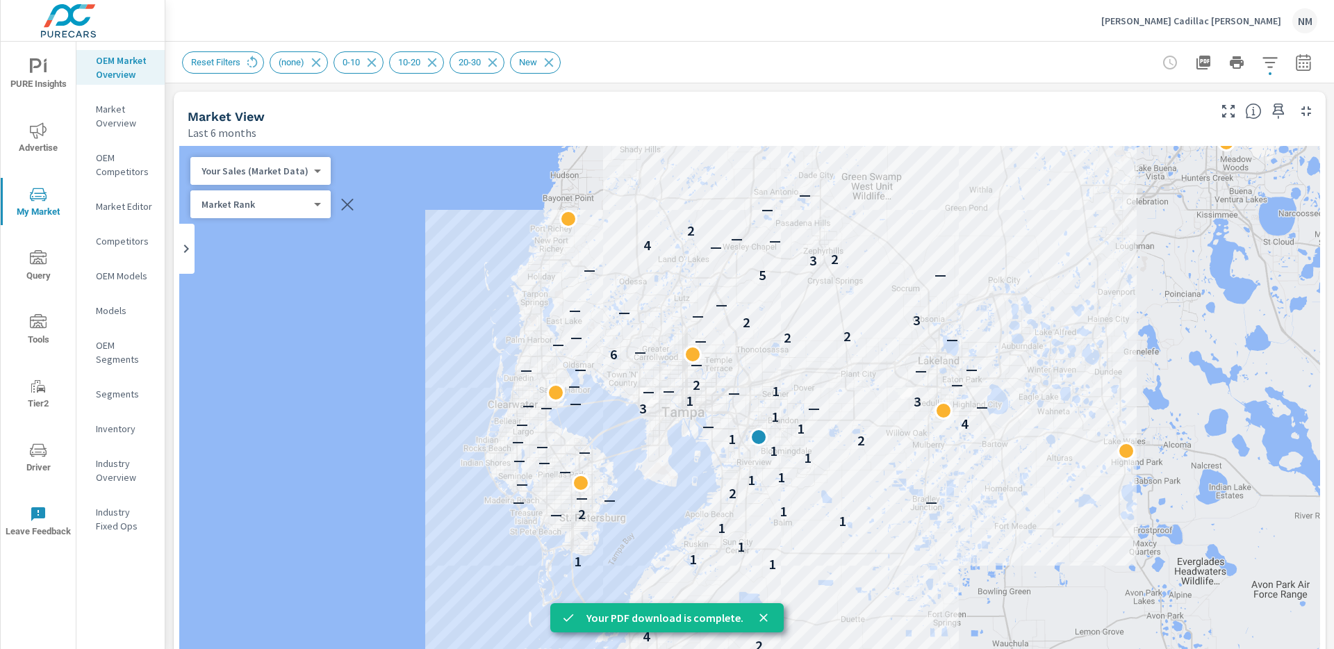
click at [1296, 60] on icon "button" at bounding box center [1303, 62] width 17 height 17
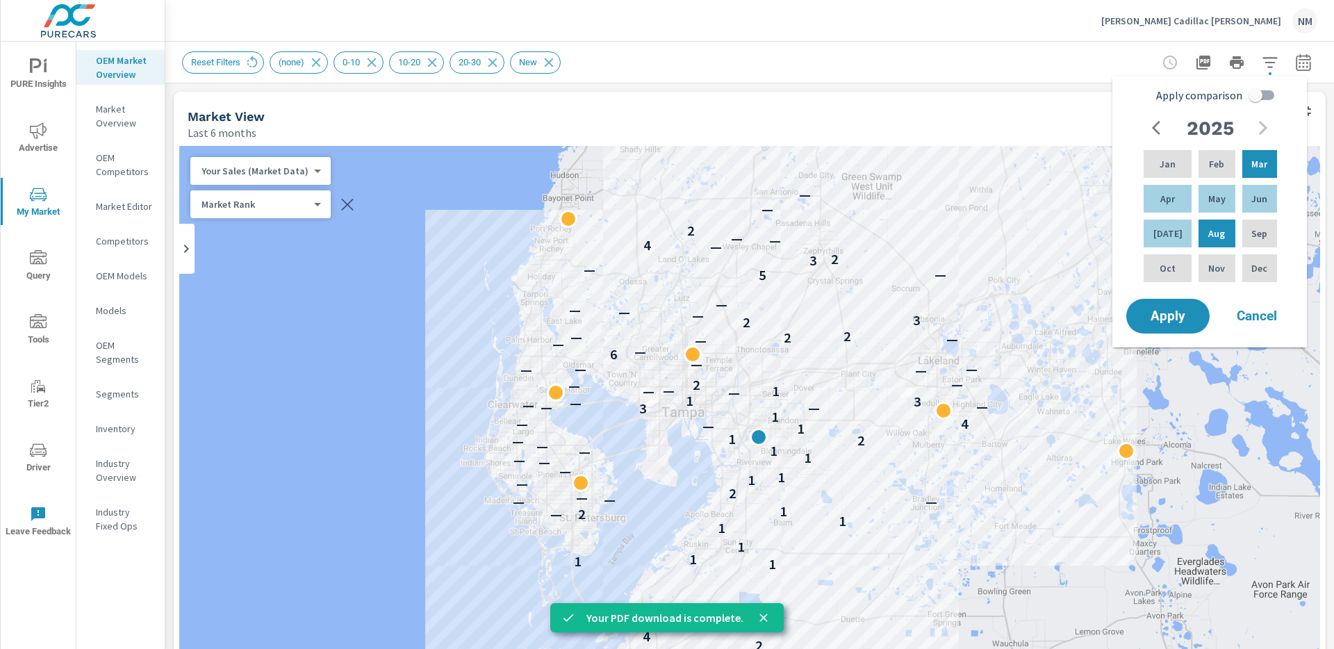
click at [1296, 60] on icon "button" at bounding box center [1303, 62] width 17 height 17
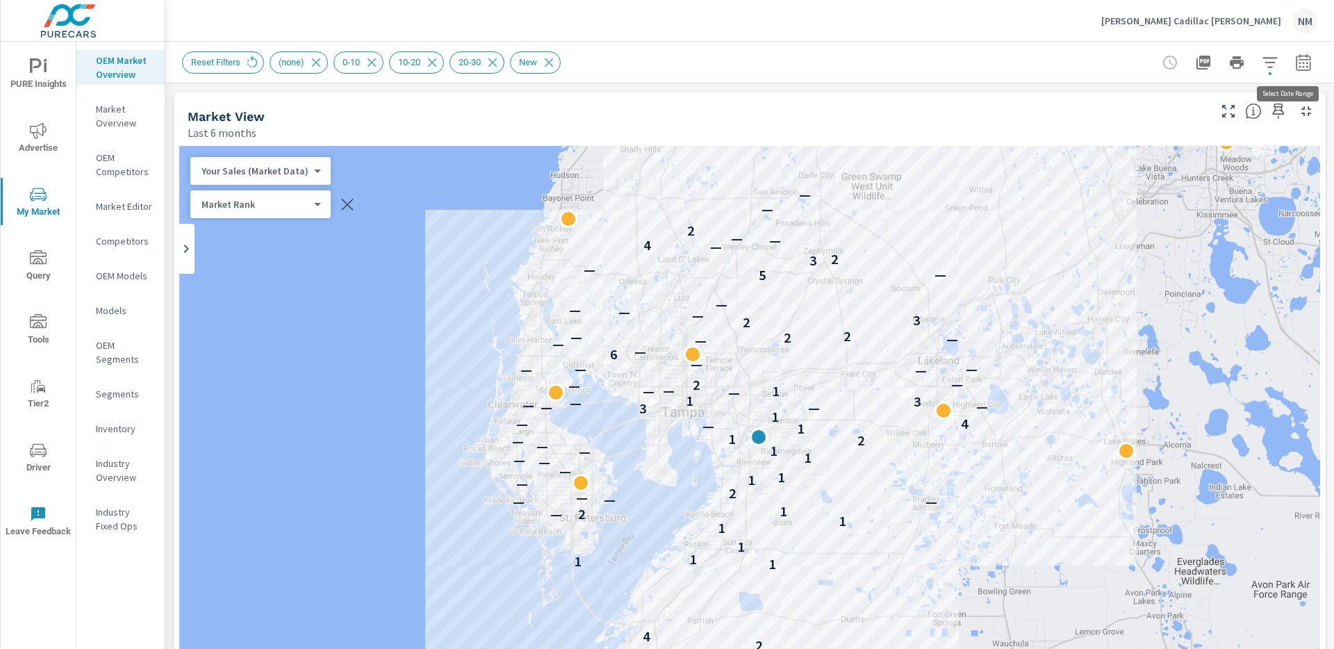
click at [1296, 64] on icon "button" at bounding box center [1303, 62] width 17 height 17
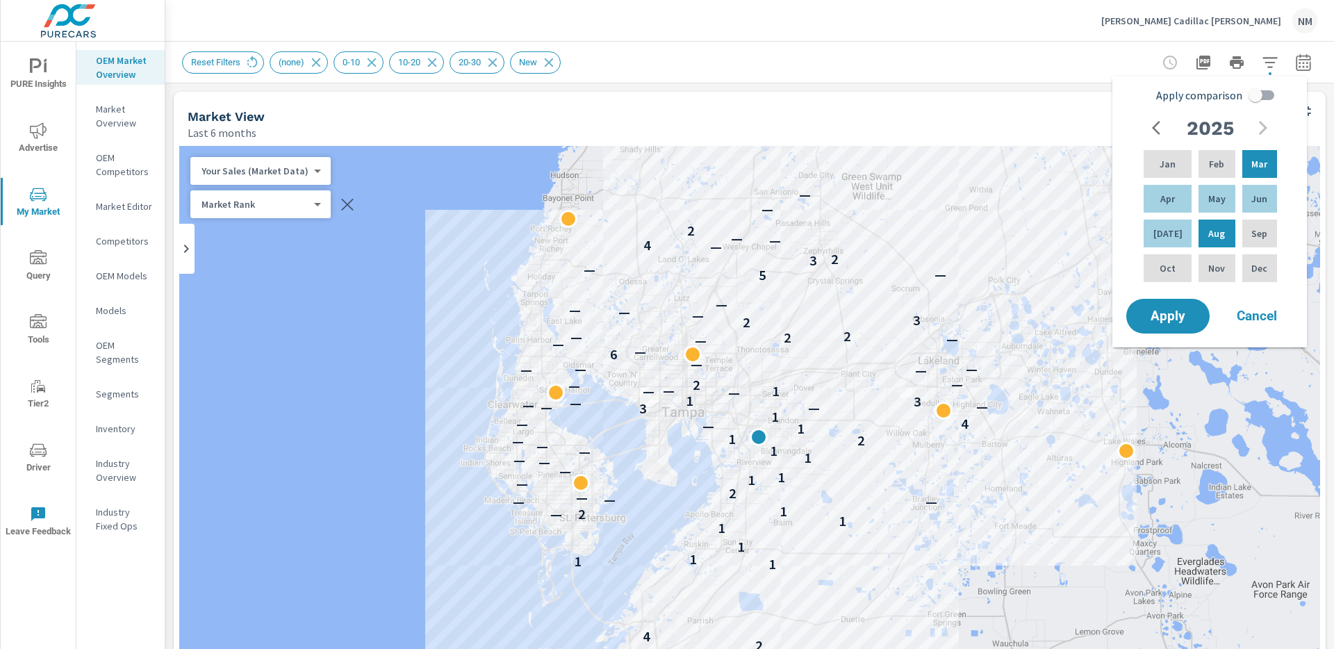
click at [1296, 64] on icon "button" at bounding box center [1303, 62] width 17 height 17
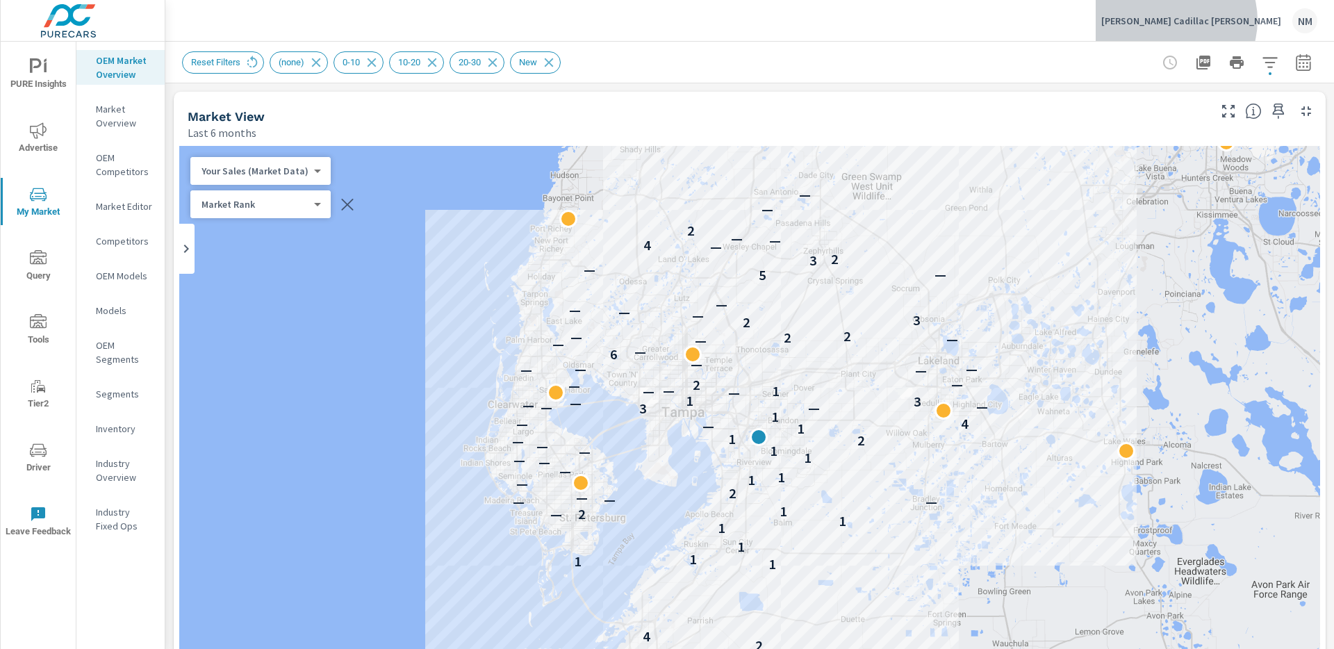
click at [1237, 20] on p "[PERSON_NAME] Cadillac [PERSON_NAME]" at bounding box center [1191, 21] width 180 height 13
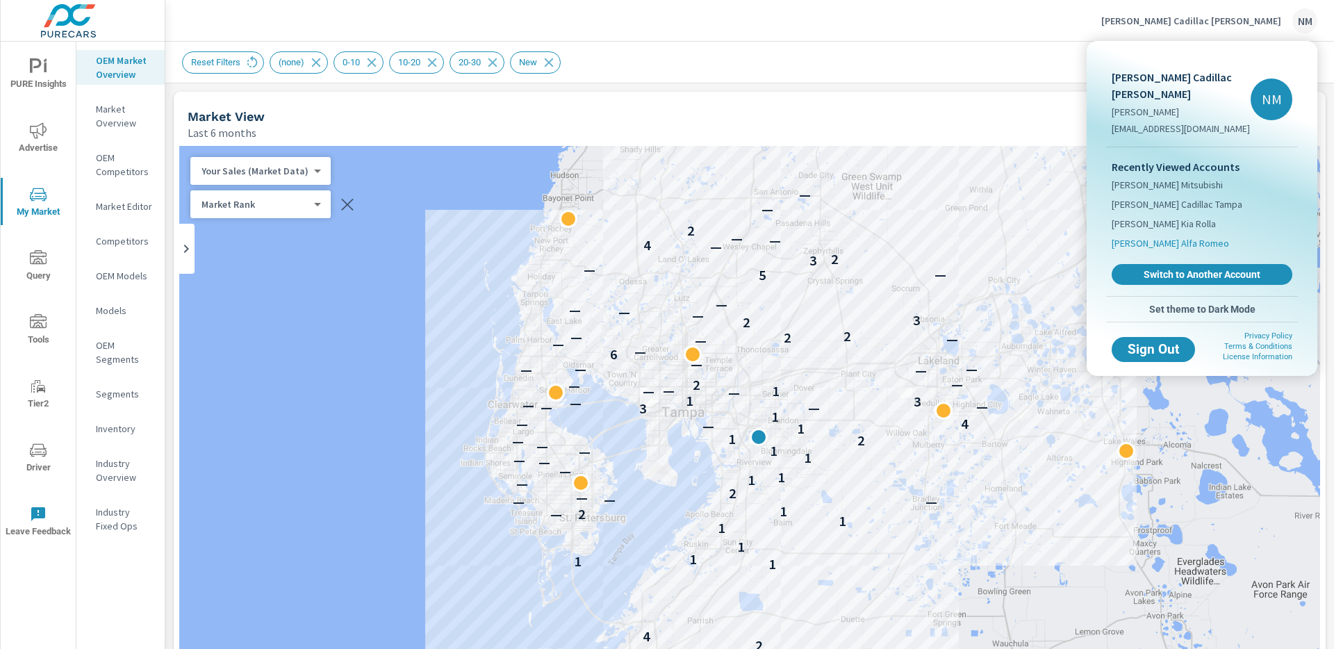
click at [1170, 236] on span "[PERSON_NAME] Alfa Romeo" at bounding box center [1170, 243] width 117 height 14
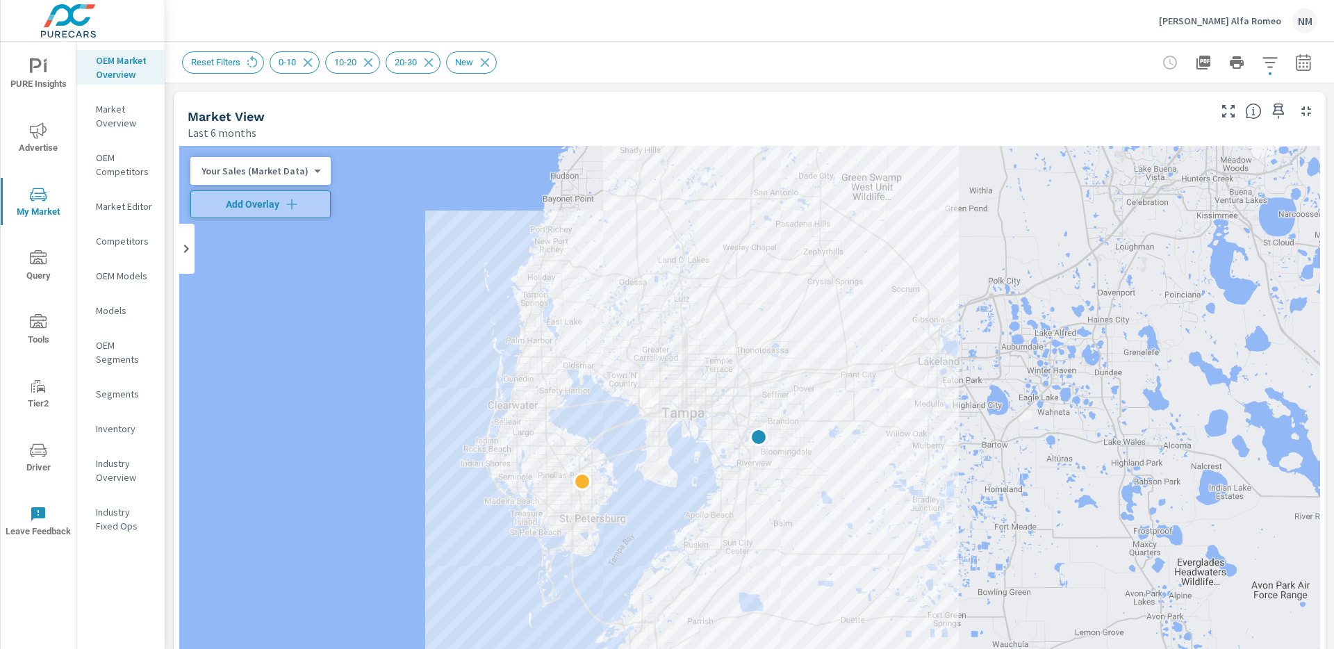
click at [302, 168] on body "PURE Insights Advertise My Market Query Tools Tier2 Driver Leave Feedback OEM M…" at bounding box center [667, 324] width 1334 height 649
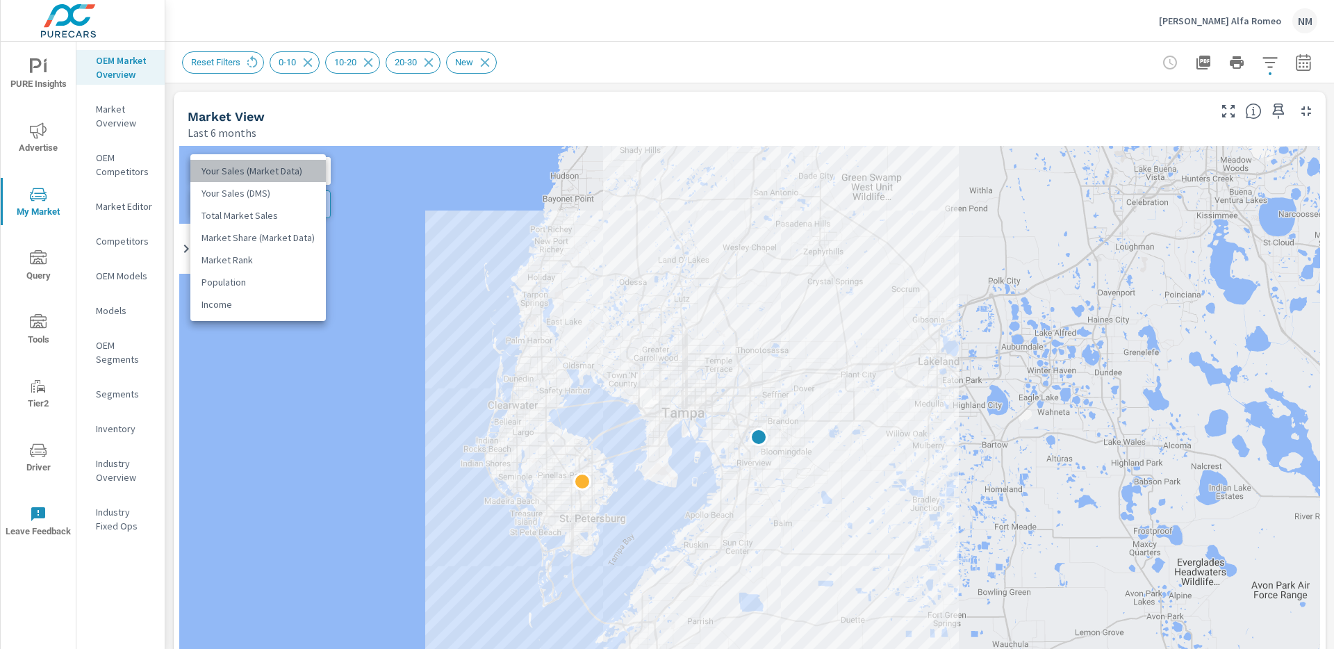
click at [302, 168] on li "Your Sales (Market Data)" at bounding box center [257, 171] width 135 height 22
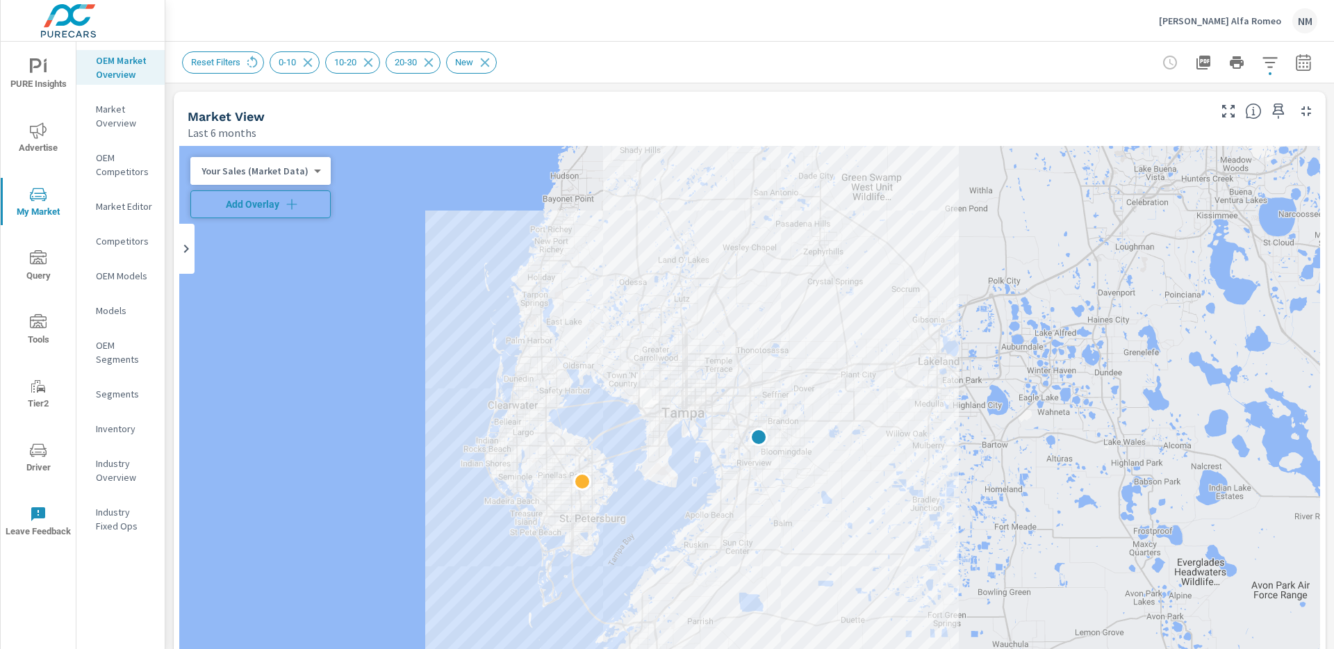
click at [296, 202] on icon "button" at bounding box center [292, 204] width 14 height 14
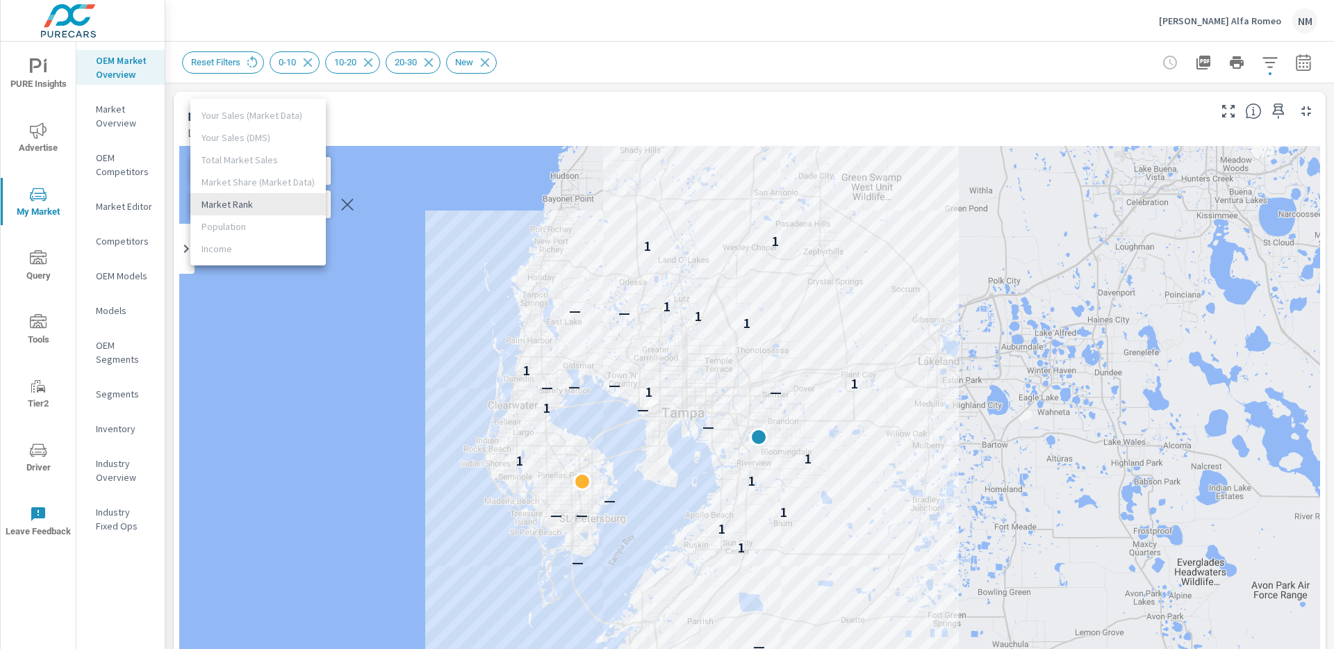
click at [296, 202] on body "PURE Insights Advertise My Market Query Tools Tier2 Driver Leave Feedback OEM M…" at bounding box center [667, 324] width 1334 height 649
click at [296, 202] on li "Market Rank" at bounding box center [257, 204] width 135 height 22
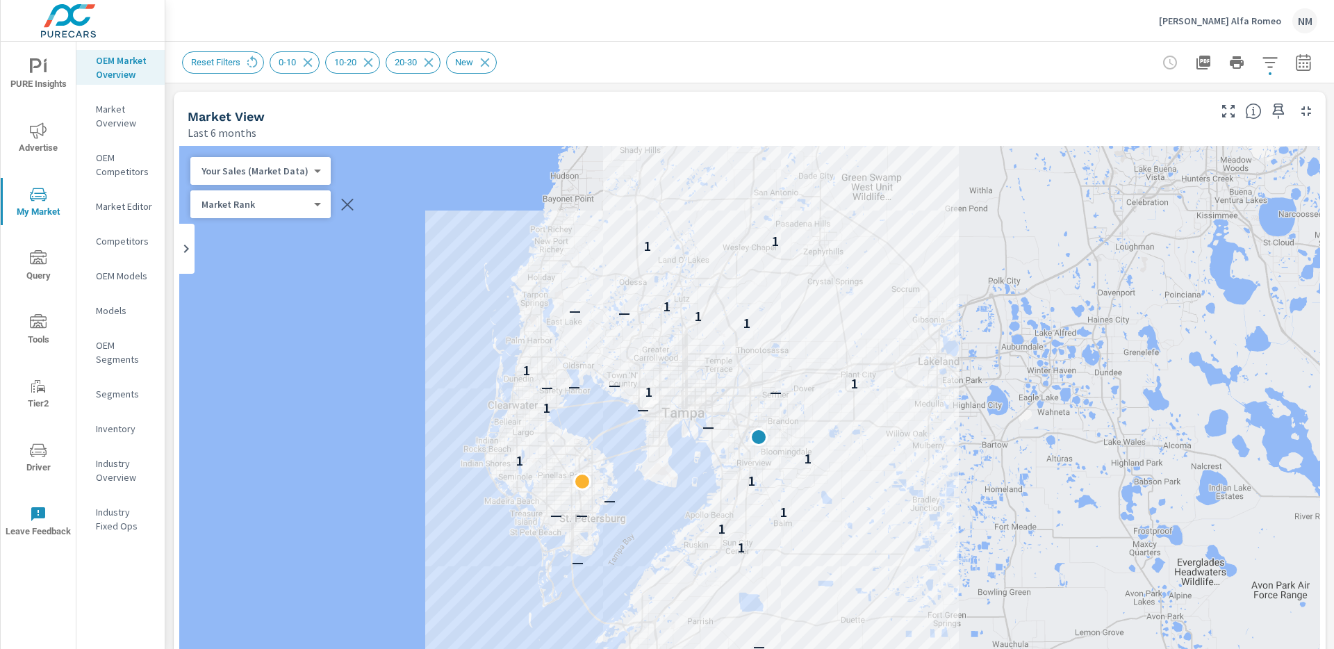
click at [297, 179] on div "Your Sales (Market Data) 0 ​" at bounding box center [260, 171] width 140 height 28
click at [299, 176] on body "PURE Insights Advertise My Market Query Tools Tier2 Driver Leave Feedback OEM M…" at bounding box center [667, 324] width 1334 height 649
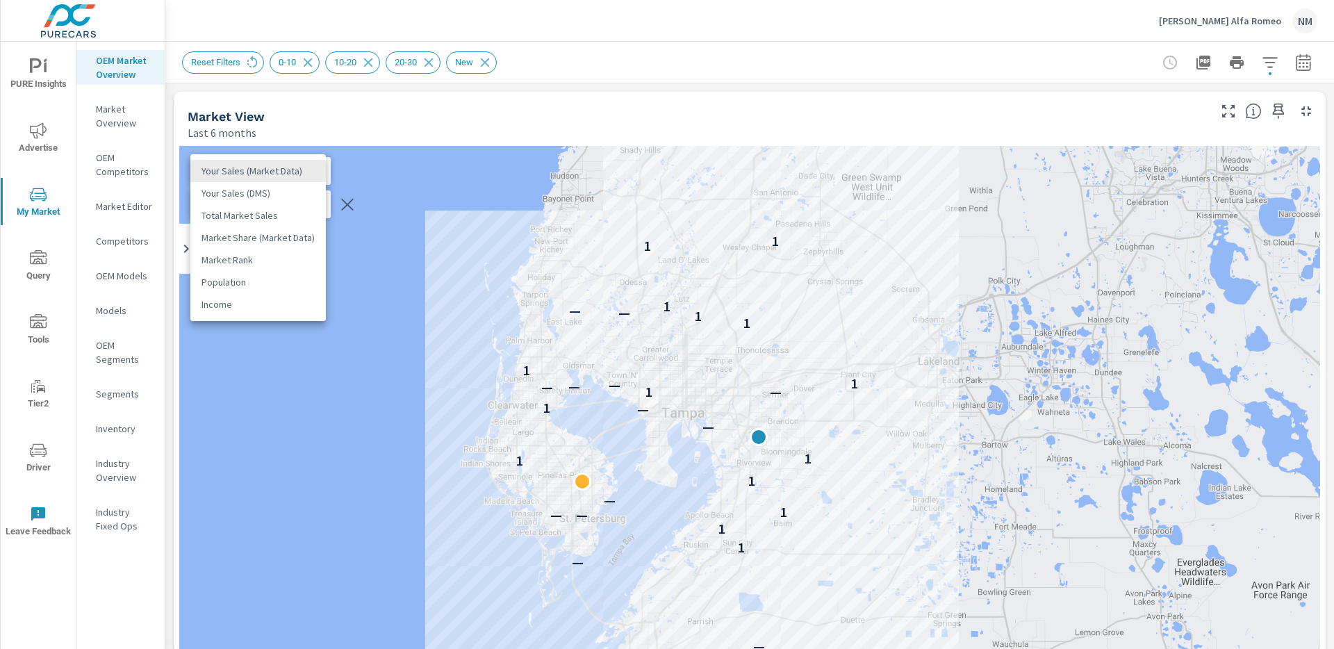
click at [295, 190] on li "Your Sales (DMS)" at bounding box center [257, 193] width 135 height 22
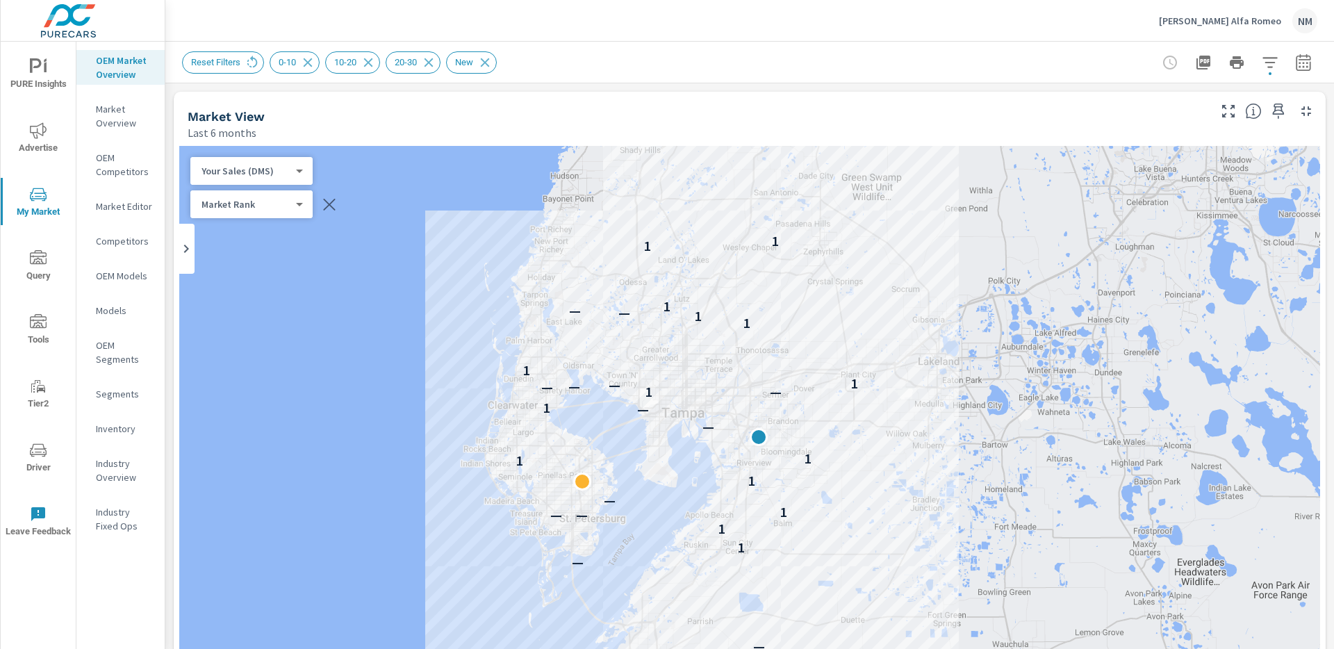
click at [295, 172] on body "PURE Insights Advertise My Market Query Tools Tier2 Driver Leave Feedback OEM M…" at bounding box center [667, 324] width 1334 height 649
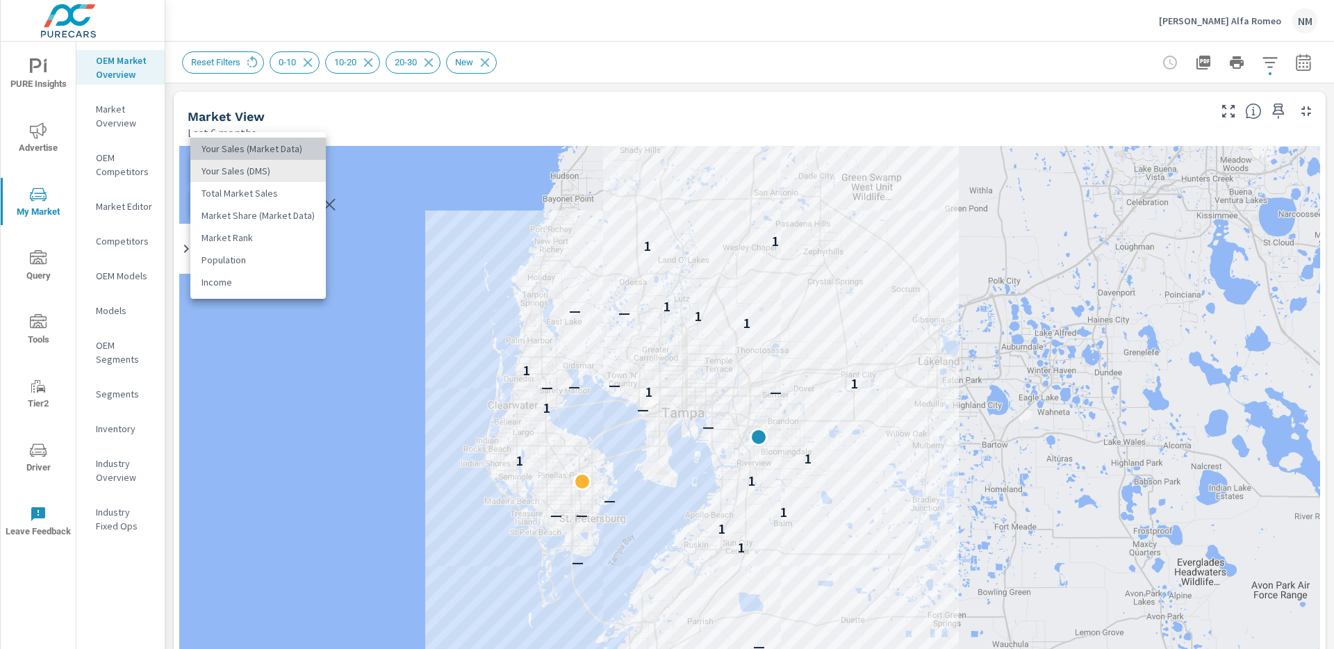
click at [297, 152] on li "Your Sales (Market Data)" at bounding box center [257, 149] width 135 height 22
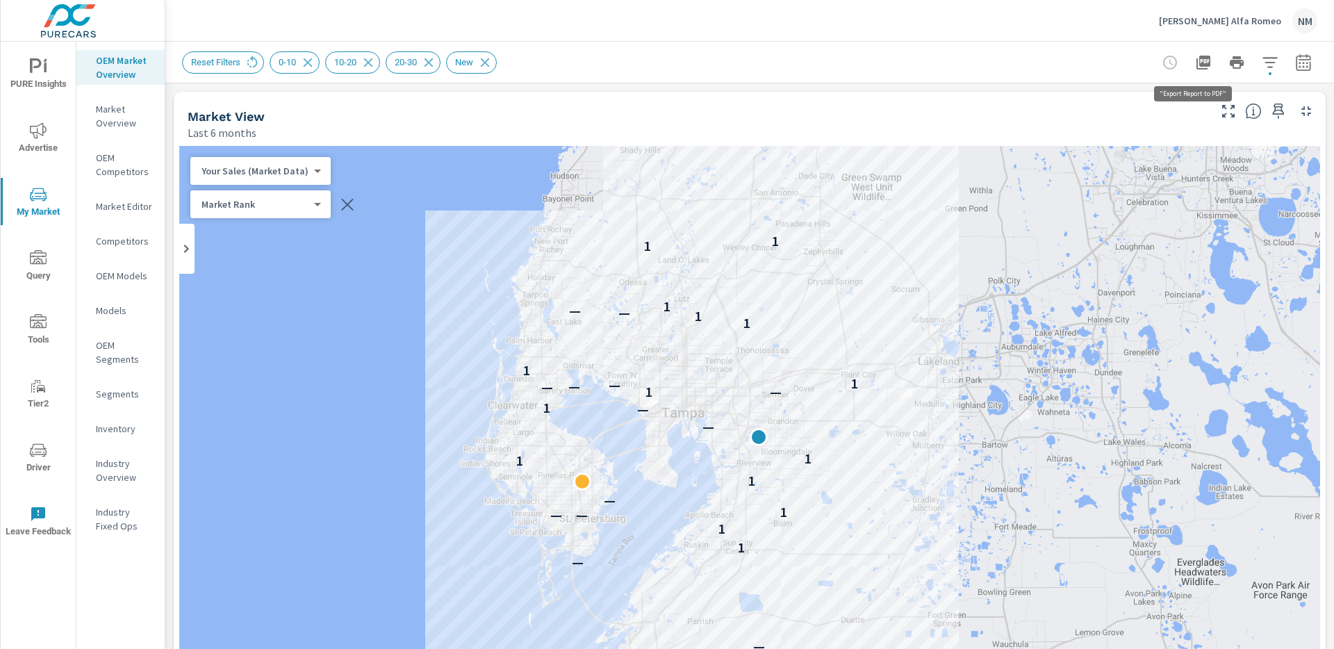
click at [1196, 56] on icon "button" at bounding box center [1203, 63] width 14 height 14
